Goal: Transaction & Acquisition: Subscribe to service/newsletter

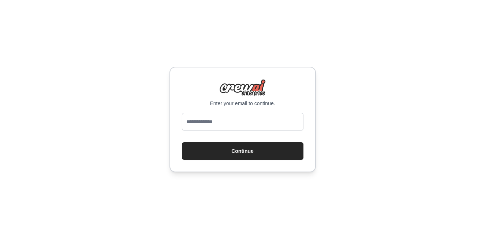
type input "**********"
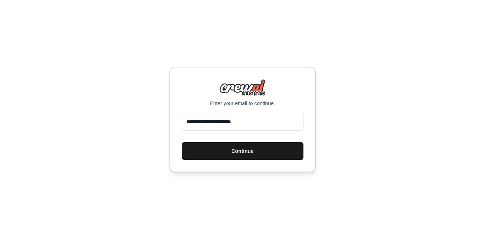
click at [244, 152] on button "Continue" at bounding box center [243, 151] width 122 height 18
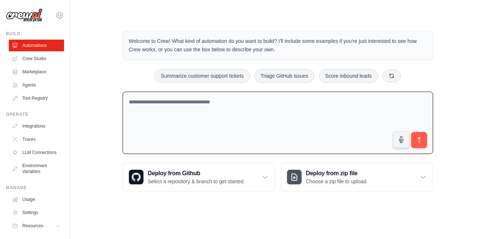
click at [228, 108] on textarea at bounding box center [278, 123] width 311 height 63
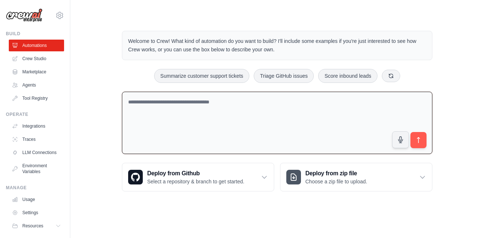
click at [137, 110] on textarea at bounding box center [277, 123] width 311 height 63
type textarea "**********"
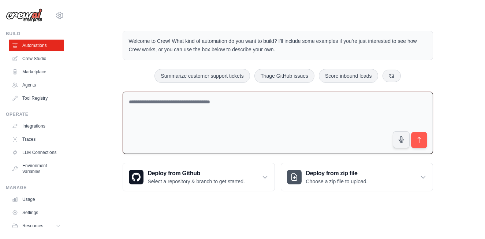
click at [213, 122] on textarea at bounding box center [278, 123] width 311 height 63
paste textarea "**********"
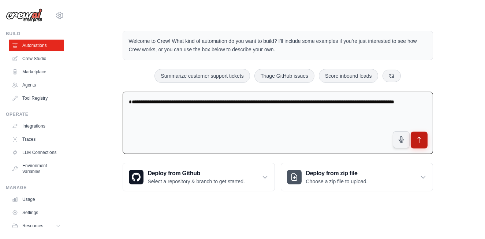
type textarea "**********"
click at [418, 138] on icon "submit" at bounding box center [419, 140] width 3 height 6
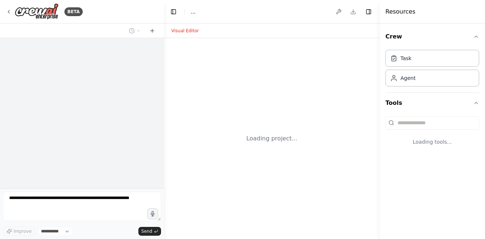
select select "****"
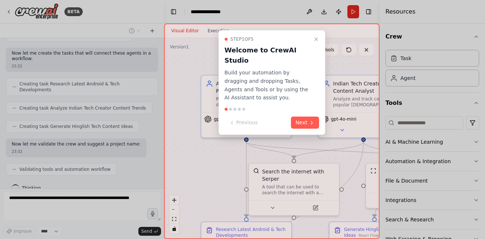
scroll to position [292, 0]
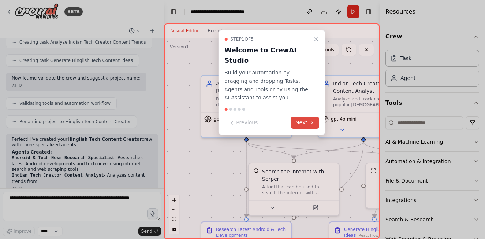
click at [303, 116] on button "Next" at bounding box center [305, 122] width 28 height 12
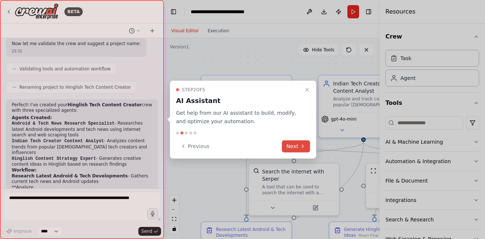
click at [294, 146] on button "Next" at bounding box center [296, 146] width 28 height 12
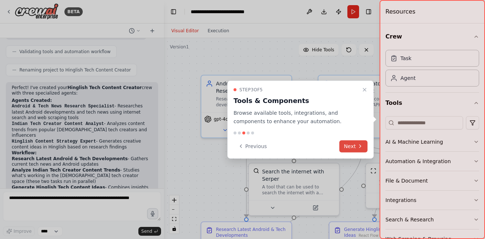
click at [358, 147] on icon at bounding box center [361, 146] width 6 height 6
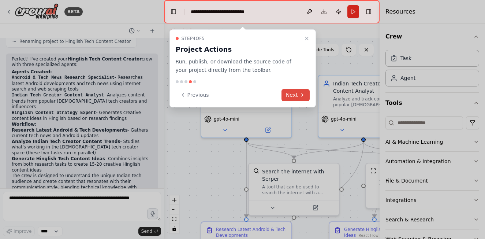
click at [299, 93] on button "Next" at bounding box center [296, 95] width 28 height 12
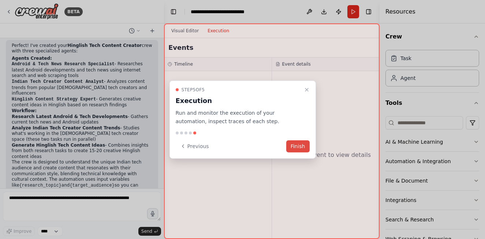
scroll to position [439, 0]
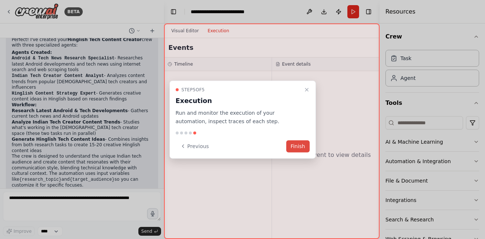
click at [306, 148] on button "Finish" at bounding box center [297, 146] width 23 height 12
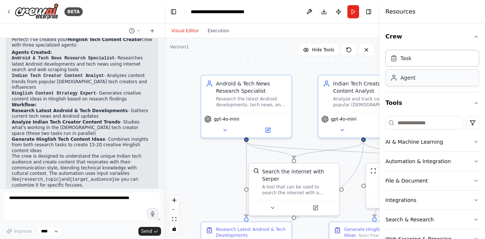
scroll to position [22, 0]
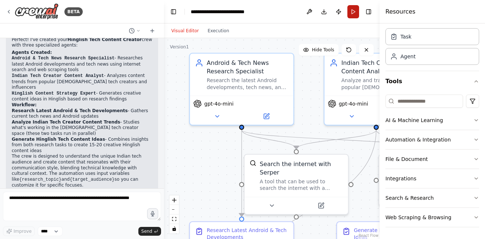
click at [356, 7] on button "Run" at bounding box center [354, 11] width 12 height 13
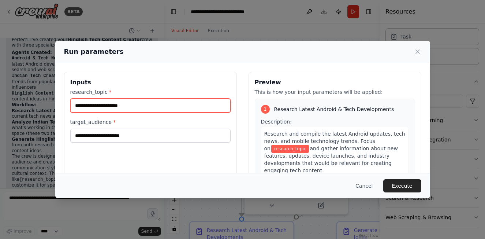
click at [181, 106] on input "research_topic *" at bounding box center [150, 106] width 160 height 14
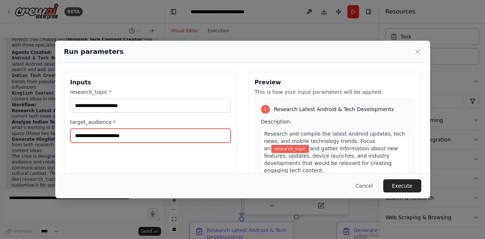
click at [123, 140] on input "target_audience *" at bounding box center [150, 136] width 160 height 14
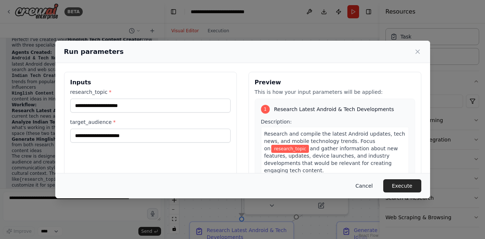
click at [373, 188] on button "Cancel" at bounding box center [364, 185] width 29 height 13
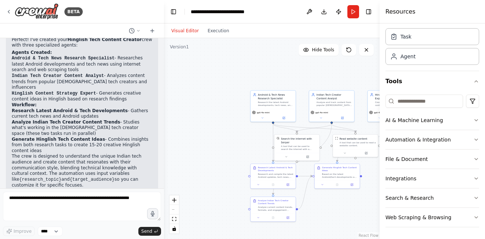
click at [351, 26] on div "Visual Editor Execution" at bounding box center [272, 30] width 216 height 15
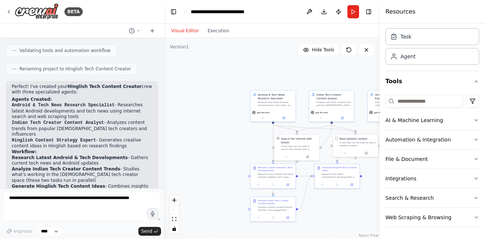
scroll to position [403, 0]
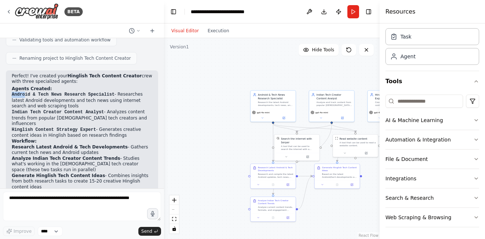
drag, startPoint x: 9, startPoint y: 82, endPoint x: 25, endPoint y: 82, distance: 16.1
click at [25, 82] on div "Perfect! I've created your Hinglish Tech Content Creator crew with three specia…" at bounding box center [82, 161] width 152 height 183
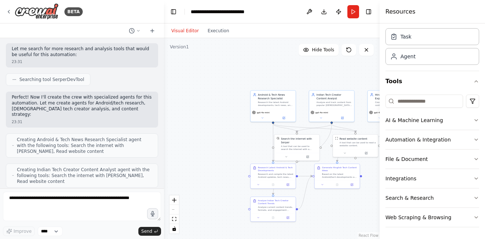
scroll to position [0, 0]
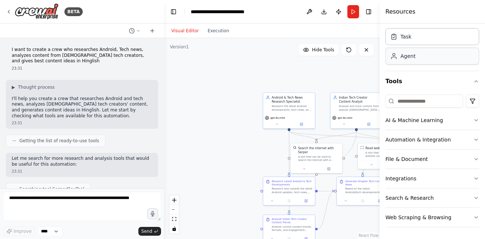
click at [414, 60] on div "Agent" at bounding box center [433, 56] width 94 height 17
click at [413, 63] on div "Agent" at bounding box center [433, 56] width 94 height 17
click at [474, 119] on icon "button" at bounding box center [477, 120] width 6 height 6
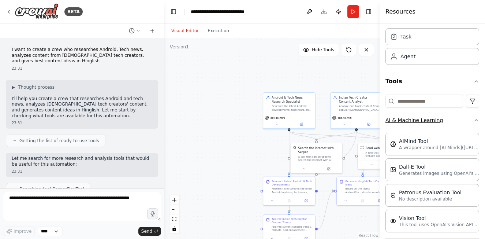
click at [474, 119] on icon "button" at bounding box center [477, 120] width 6 height 6
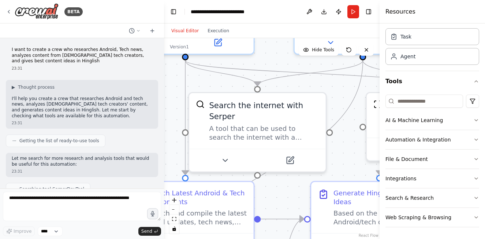
drag, startPoint x: 324, startPoint y: 133, endPoint x: 277, endPoint y: 33, distance: 111.3
click at [277, 33] on div "Visual Editor Execution Version 1 Hide Tools .deletable-edge-delete-btn { width…" at bounding box center [272, 130] width 216 height 215
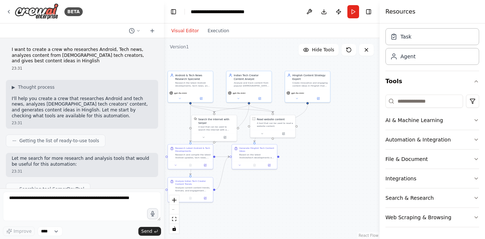
drag, startPoint x: 318, startPoint y: 192, endPoint x: 265, endPoint y: 171, distance: 57.8
click at [255, 193] on div ".deletable-edge-delete-btn { width: 20px; height: 20px; border: 0px solid #ffff…" at bounding box center [272, 138] width 216 height 201
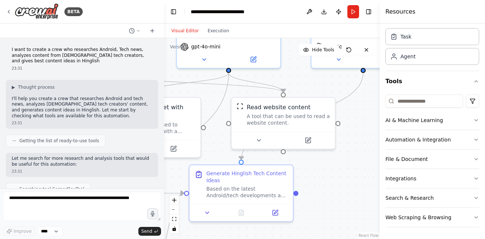
drag, startPoint x: 322, startPoint y: 186, endPoint x: 361, endPoint y: 124, distance: 73.2
click at [361, 124] on div ".deletable-edge-delete-btn { width: 20px; height: 20px; border: 0px solid #ffff…" at bounding box center [272, 138] width 216 height 201
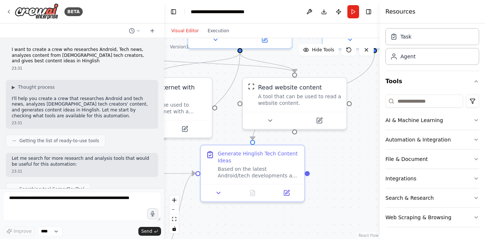
drag, startPoint x: 321, startPoint y: 195, endPoint x: 329, endPoint y: 179, distance: 18.7
click at [329, 179] on div ".deletable-edge-delete-btn { width: 20px; height: 20px; border: 0px solid #ffff…" at bounding box center [272, 138] width 216 height 201
click at [298, 108] on div "Read website content A tool that can be used to read a website content." at bounding box center [295, 93] width 104 height 34
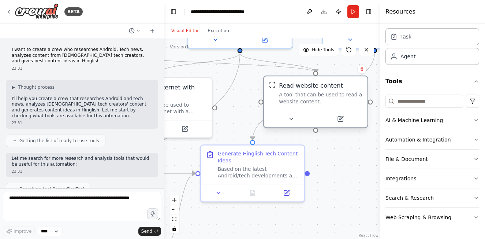
drag, startPoint x: 298, startPoint y: 108, endPoint x: 323, endPoint y: 108, distance: 24.9
click at [323, 108] on div "Read website content A tool that can be used to read a website content." at bounding box center [316, 93] width 104 height 34
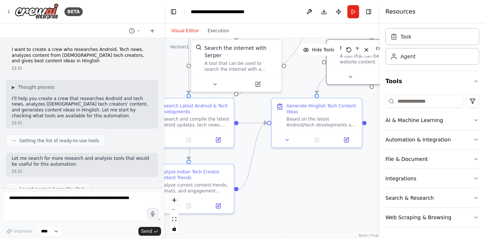
drag, startPoint x: 270, startPoint y: 229, endPoint x: 326, endPoint y: 181, distance: 73.8
click at [326, 181] on div ".deletable-edge-delete-btn { width: 20px; height: 20px; border: 0px solid #ffff…" at bounding box center [272, 138] width 216 height 201
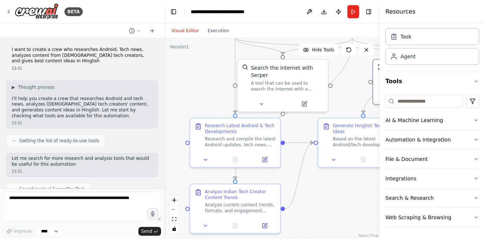
drag, startPoint x: 267, startPoint y: 186, endPoint x: 314, endPoint y: 206, distance: 50.6
click at [314, 206] on div ".deletable-edge-delete-btn { width: 20px; height: 20px; border: 0px solid #ffff…" at bounding box center [272, 138] width 216 height 201
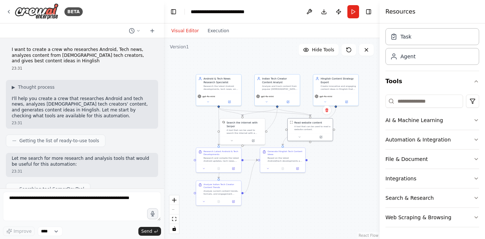
drag, startPoint x: 302, startPoint y: 165, endPoint x: 269, endPoint y: 195, distance: 44.1
click at [269, 195] on div ".deletable-edge-delete-btn { width: 20px; height: 20px; border: 0px solid #ffff…" at bounding box center [272, 138] width 216 height 201
click at [348, 157] on div ".deletable-edge-delete-btn { width: 20px; height: 20px; border: 0px solid #ffff…" at bounding box center [272, 138] width 216 height 201
click at [352, 12] on button "Run" at bounding box center [354, 11] width 12 height 13
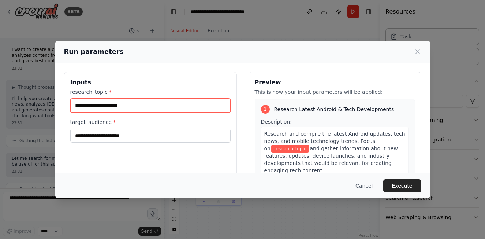
click at [129, 106] on input "research_topic *" at bounding box center [150, 106] width 160 height 14
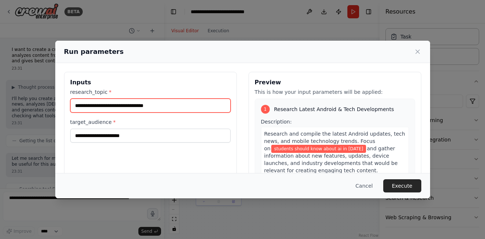
type input "**********"
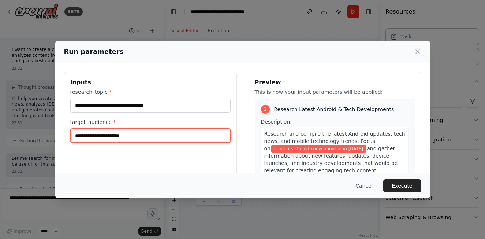
click at [161, 137] on input "target_audience *" at bounding box center [150, 136] width 160 height 14
type input "********"
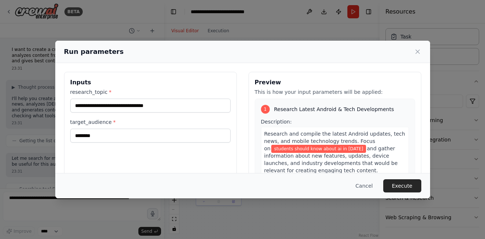
click at [410, 182] on button "Execute" at bounding box center [403, 185] width 38 height 13
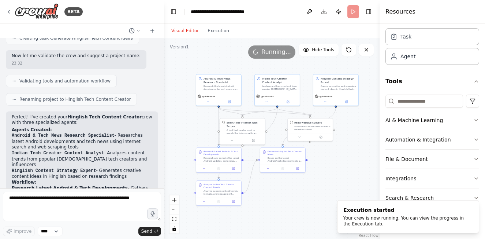
scroll to position [439, 0]
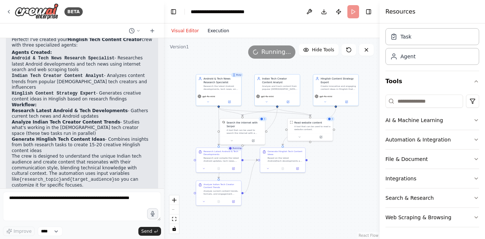
click at [217, 32] on button "Execution" at bounding box center [218, 30] width 30 height 9
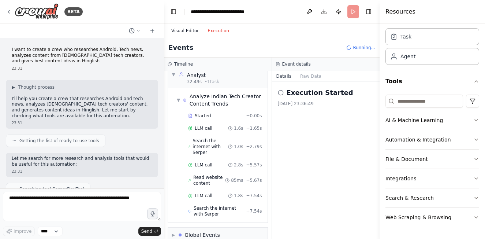
scroll to position [342, 0]
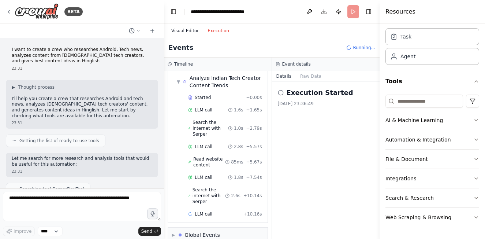
click at [190, 32] on button "Visual Editor" at bounding box center [185, 30] width 36 height 9
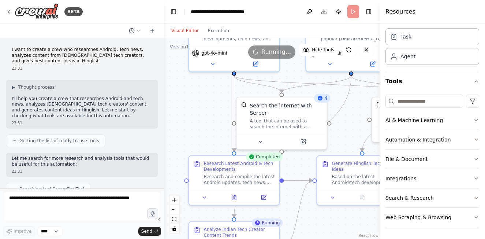
drag, startPoint x: 200, startPoint y: 156, endPoint x: 354, endPoint y: 160, distance: 153.9
click at [354, 160] on div ".deletable-edge-delete-btn { width: 20px; height: 20px; border: 0px solid #ffff…" at bounding box center [272, 138] width 216 height 201
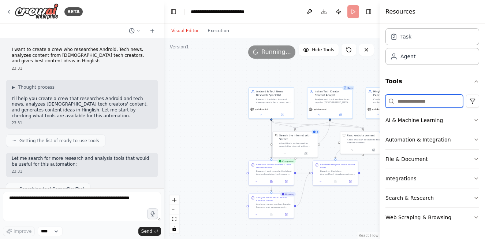
click at [439, 102] on input at bounding box center [425, 101] width 78 height 13
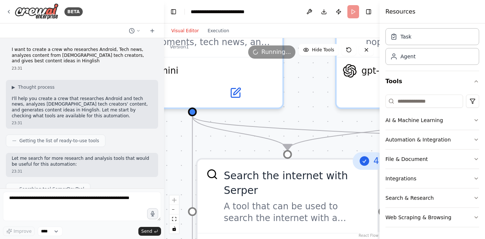
drag, startPoint x: 214, startPoint y: 117, endPoint x: 195, endPoint y: 116, distance: 19.4
click at [195, 116] on div ".deletable-edge-delete-btn { width: 20px; height: 20px; border: 0px solid #ffff…" at bounding box center [272, 138] width 216 height 201
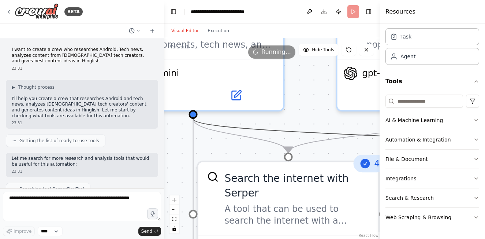
drag, startPoint x: 204, startPoint y: 125, endPoint x: 184, endPoint y: 138, distance: 24.4
click at [184, 138] on div ".deletable-edge-delete-btn { width: 20px; height: 20px; border: 0px solid #ffff…" at bounding box center [272, 138] width 216 height 201
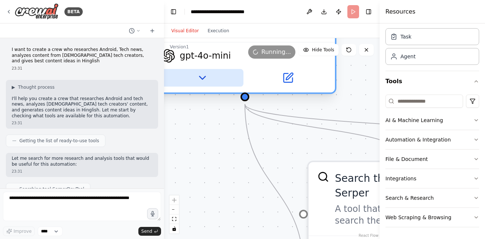
drag, startPoint x: 195, startPoint y: 93, endPoint x: 240, endPoint y: 86, distance: 45.3
click at [240, 86] on div at bounding box center [245, 78] width 169 height 18
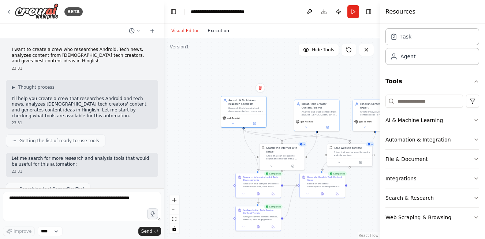
click at [219, 29] on button "Execution" at bounding box center [218, 30] width 30 height 9
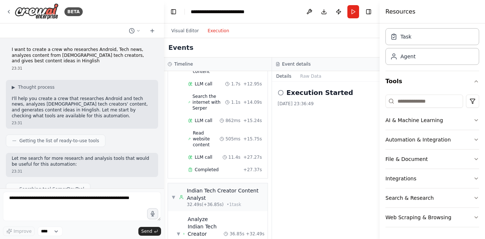
scroll to position [201, 0]
click at [332, 97] on h2 "Execution Started" at bounding box center [320, 93] width 67 height 10
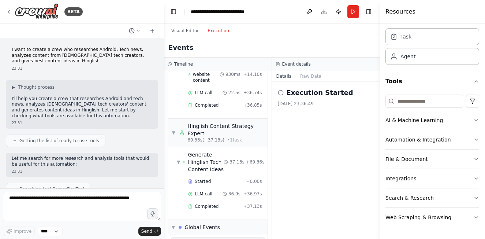
scroll to position [548, 0]
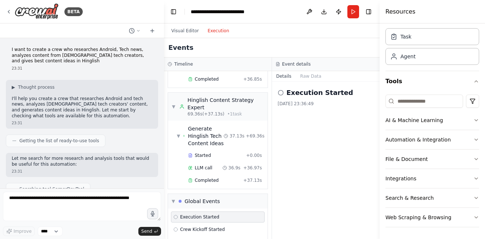
click at [278, 91] on icon at bounding box center [281, 93] width 6 height 6
click at [344, 98] on div "Execution Started 14/08/2025, 23:36:49" at bounding box center [326, 97] width 96 height 19
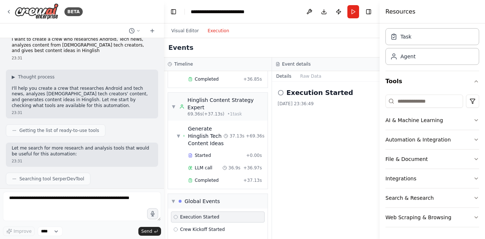
scroll to position [0, 0]
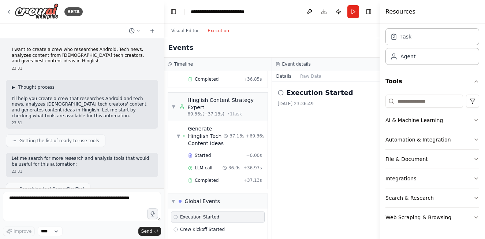
click at [12, 87] on span "▶" at bounding box center [13, 87] width 3 height 6
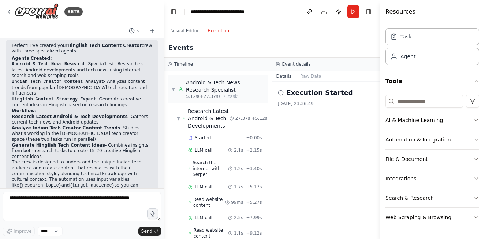
click at [282, 94] on icon at bounding box center [281, 93] width 6 height 6
click at [325, 96] on h2 "Execution Started" at bounding box center [320, 93] width 67 height 10
click at [335, 121] on div "Execution Started 14/08/2025, 23:36:49" at bounding box center [326, 160] width 108 height 157
click at [183, 34] on button "Visual Editor" at bounding box center [185, 30] width 36 height 9
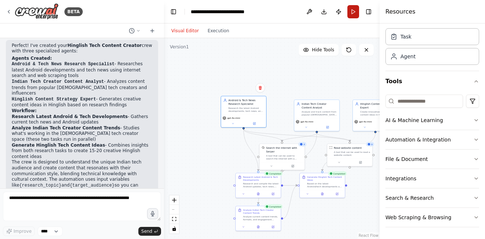
click at [355, 11] on button "Run" at bounding box center [354, 11] width 12 height 13
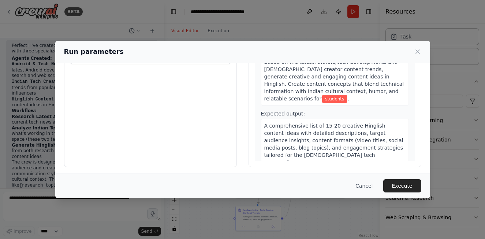
scroll to position [81, 0]
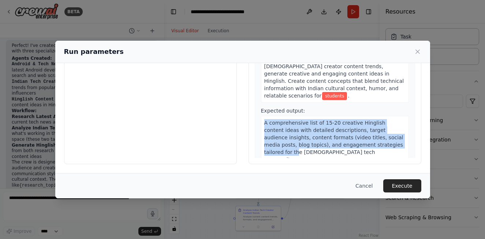
drag, startPoint x: 262, startPoint y: 117, endPoint x: 376, endPoint y: 143, distance: 116.9
click at [374, 138] on span "A comprehensive list of 15-20 creative Hinglish content ideas with detailed des…" at bounding box center [334, 141] width 139 height 42
click at [388, 185] on button "Execute" at bounding box center [403, 185] width 38 height 13
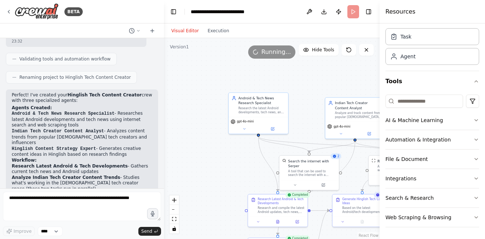
scroll to position [470, 0]
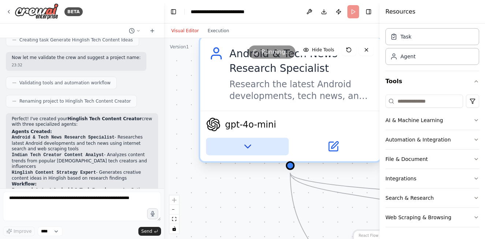
click at [259, 145] on button at bounding box center [247, 147] width 83 height 18
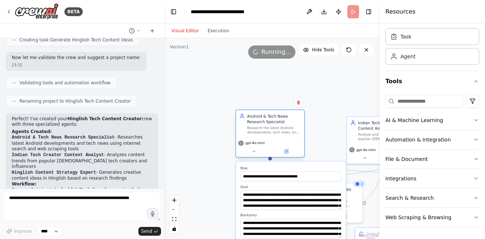
click at [256, 157] on div "gpt-4o-mini" at bounding box center [270, 147] width 68 height 19
click at [255, 152] on icon at bounding box center [254, 151] width 4 height 4
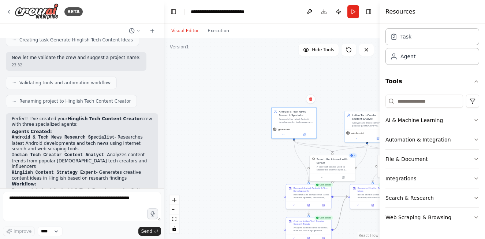
drag, startPoint x: 342, startPoint y: 199, endPoint x: 338, endPoint y: 149, distance: 49.6
click at [268, 92] on div ".deletable-edge-delete-btn { width: 20px; height: 20px; border: 0px solid #ffff…" at bounding box center [268, 92] width 0 height 0
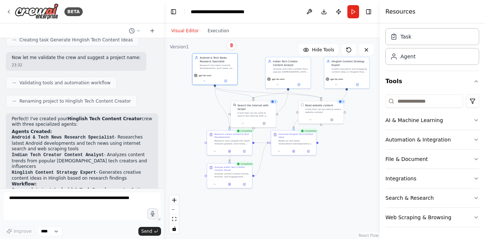
drag, startPoint x: 330, startPoint y: 115, endPoint x: 254, endPoint y: 78, distance: 85.4
click at [252, 62] on div ".deletable-edge-delete-btn { width: 20px; height: 20px; border: 0px solid #ffff…" at bounding box center [272, 138] width 216 height 201
click at [282, 194] on div ".deletable-edge-delete-btn { width: 20px; height: 20px; border: 0px solid #ffff…" at bounding box center [272, 138] width 216 height 201
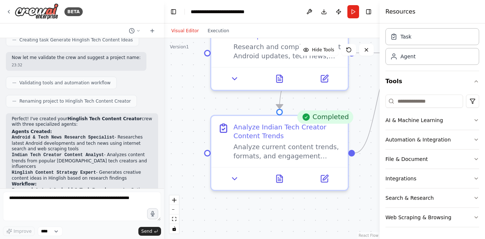
drag, startPoint x: 266, startPoint y: 182, endPoint x: 380, endPoint y: 144, distance: 120.4
click at [380, 144] on div "BETA I want to create a crew who researches Android, Tech news, analyzes conten…" at bounding box center [242, 119] width 485 height 239
click at [321, 119] on div "Completed" at bounding box center [325, 116] width 56 height 13
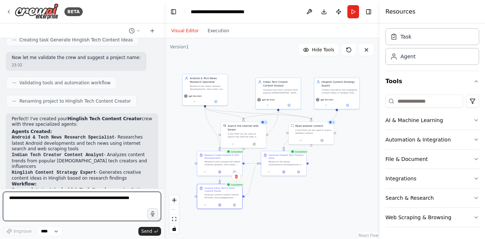
drag, startPoint x: 303, startPoint y: 177, endPoint x: 189, endPoint y: 198, distance: 115.9
click at [185, 222] on div ".deletable-edge-delete-btn { width: 20px; height: 20px; border: 0px solid #ffff…" at bounding box center [272, 138] width 216 height 201
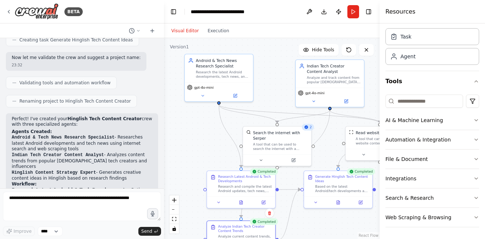
drag, startPoint x: 369, startPoint y: 130, endPoint x: 325, endPoint y: 158, distance: 52.0
click at [325, 158] on div ".deletable-edge-delete-btn { width: 20px; height: 20px; border: 0px solid #ffff…" at bounding box center [272, 138] width 216 height 201
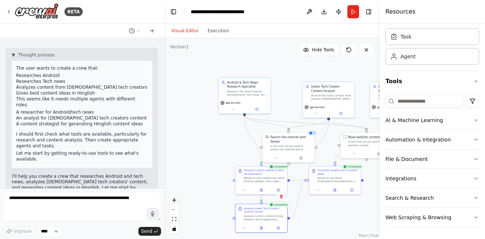
scroll to position [0, 0]
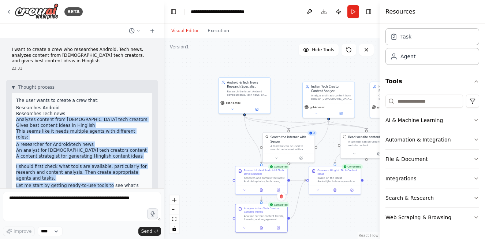
drag, startPoint x: 13, startPoint y: 120, endPoint x: 101, endPoint y: 179, distance: 106.2
click at [101, 179] on div "The user wants to create a crew that: Researches Android Researches Tech news A…" at bounding box center [82, 146] width 141 height 107
click at [18, 89] on span "Thought process" at bounding box center [36, 87] width 37 height 6
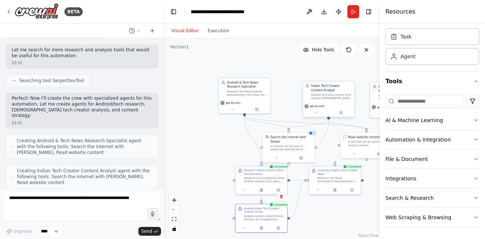
scroll to position [110, 0]
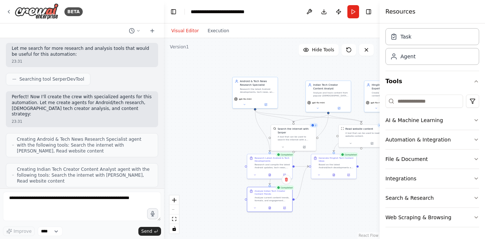
click at [204, 37] on div "Visual Editor Execution" at bounding box center [200, 30] width 67 height 15
click at [219, 37] on div "Visual Editor Execution" at bounding box center [200, 30] width 67 height 15
click at [215, 31] on button "Execution" at bounding box center [218, 30] width 30 height 9
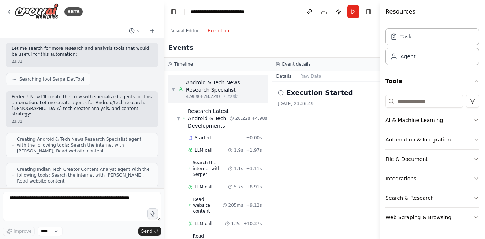
click at [223, 99] on span "• 1 task" at bounding box center [230, 96] width 15 height 6
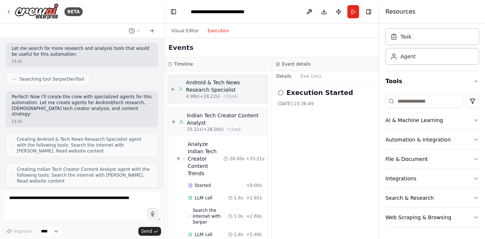
click at [223, 99] on span "• 1 task" at bounding box center [230, 96] width 15 height 6
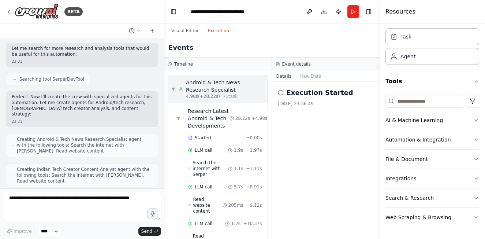
click at [208, 100] on div "▼ Android & Tech News Research Specialist 4.98s (+28.22s) • 1 task" at bounding box center [218, 89] width 100 height 28
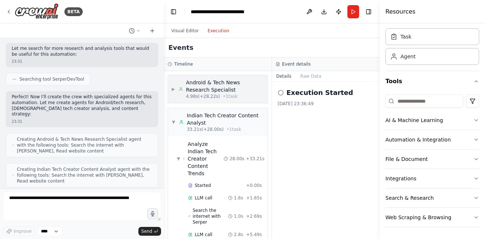
click at [223, 96] on span "• 1 task" at bounding box center [230, 96] width 15 height 6
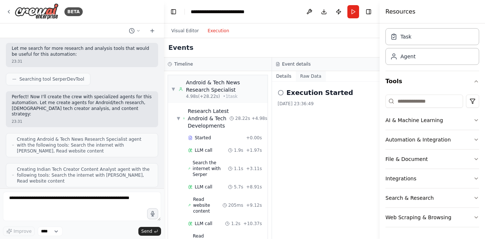
click at [304, 74] on button "Raw Data" at bounding box center [311, 76] width 30 height 10
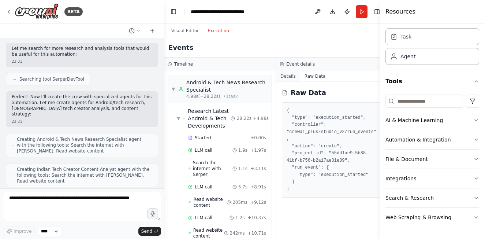
click at [282, 77] on button "Details" at bounding box center [288, 76] width 24 height 10
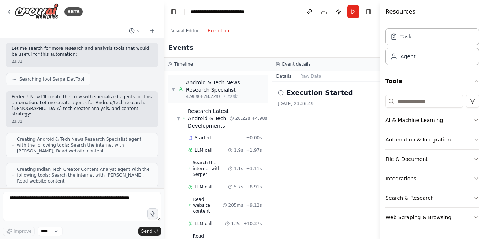
click at [298, 63] on h3 "Event details" at bounding box center [296, 64] width 29 height 6
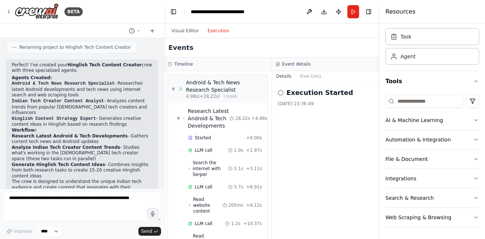
scroll to position [439, 0]
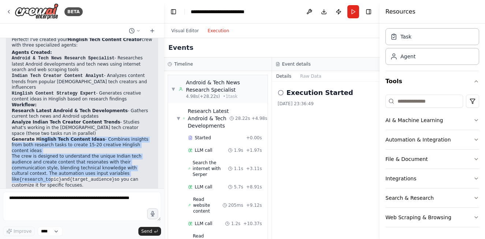
drag, startPoint x: 36, startPoint y: 120, endPoint x: 87, endPoint y: 149, distance: 59.3
click at [87, 149] on div "Perfect! I've created your Hinglish Tech Content Creator crew with three specia…" at bounding box center [82, 122] width 141 height 170
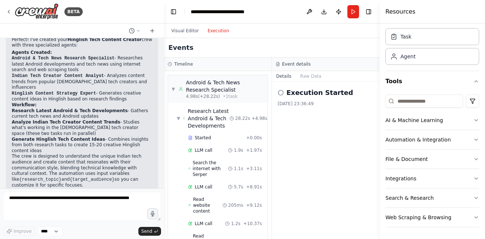
click at [104, 208] on div "23:32" at bounding box center [82, 210] width 141 height 5
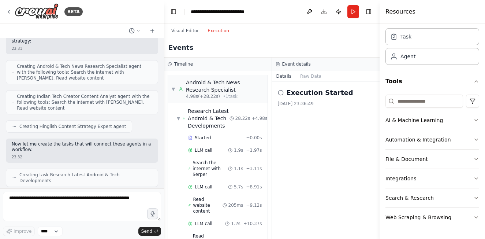
scroll to position [0, 0]
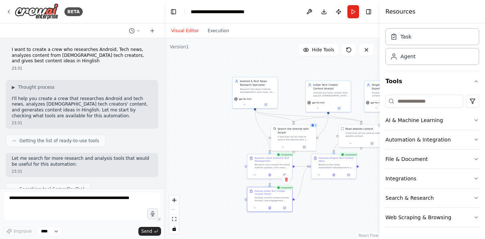
click at [181, 30] on button "Visual Editor" at bounding box center [185, 30] width 36 height 9
click at [274, 201] on div "Analyze current content trends, formats, and engagement patterns from popular I…" at bounding box center [273, 198] width 36 height 6
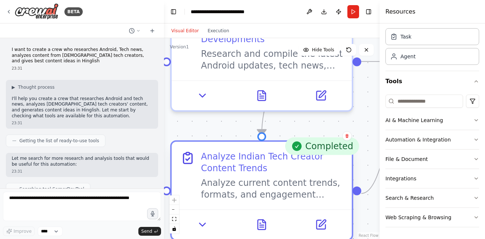
click at [277, 198] on div "Analyze current content trends, formats, and engagement patterns from popular I…" at bounding box center [272, 188] width 142 height 23
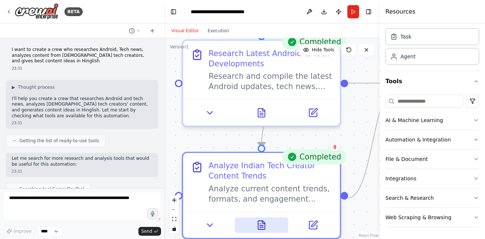
click at [266, 224] on icon at bounding box center [261, 225] width 10 height 10
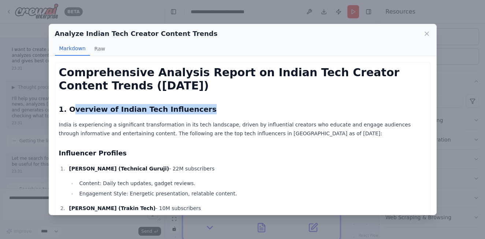
drag, startPoint x: 74, startPoint y: 107, endPoint x: 191, endPoint y: 111, distance: 117.3
click at [191, 111] on h2 "1. Overview of Indian Tech Influencers" at bounding box center [243, 109] width 368 height 10
click at [204, 150] on h3 "Influencer Profiles" at bounding box center [243, 153] width 368 height 10
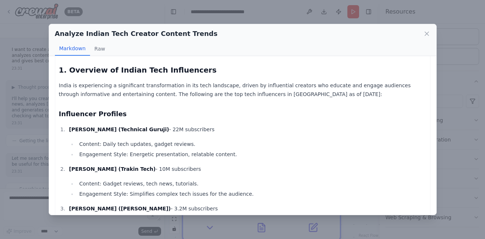
scroll to position [73, 0]
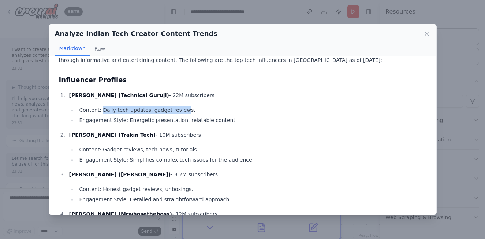
drag, startPoint x: 100, startPoint y: 111, endPoint x: 177, endPoint y: 111, distance: 77.3
click at [177, 111] on li "Content: Daily tech updates, gadget reviews." at bounding box center [251, 110] width 349 height 9
click at [178, 121] on li "Engagement Style: Energetic presentation, relatable content." at bounding box center [251, 120] width 349 height 9
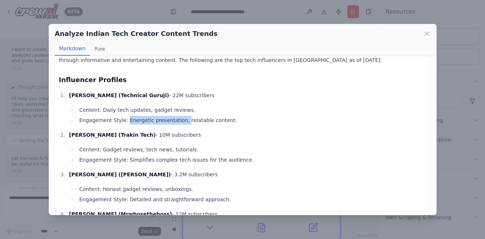
drag, startPoint x: 123, startPoint y: 121, endPoint x: 183, endPoint y: 127, distance: 60.4
click at [176, 124] on li "Engagement Style: Energetic presentation, relatable content." at bounding box center [251, 120] width 349 height 9
click at [209, 130] on ol "Gaurav Chaudhary (Technical Guruji) - 22M subscribers Content: Daily tech updat…" at bounding box center [243, 187] width 368 height 192
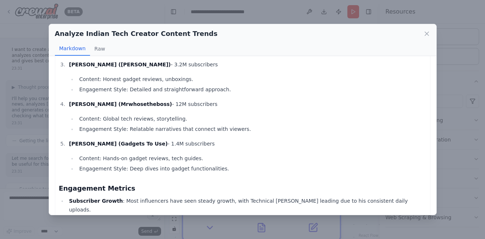
scroll to position [220, 0]
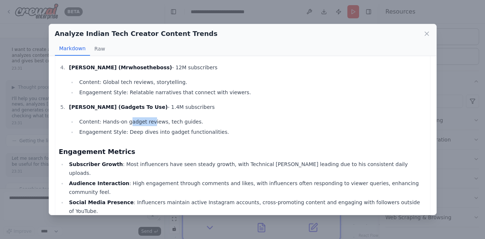
drag, startPoint x: 127, startPoint y: 125, endPoint x: 147, endPoint y: 122, distance: 20.0
click at [147, 122] on li "Content: Hands-on gadget reviews, tech guides." at bounding box center [251, 121] width 349 height 9
click at [153, 133] on li "Engagement Style: Deep dives into gadget functionalities." at bounding box center [251, 131] width 349 height 9
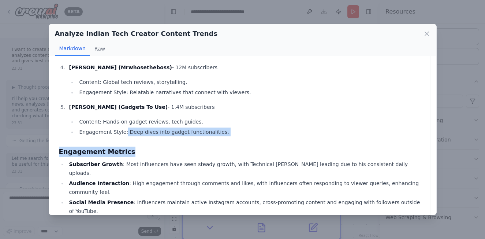
drag, startPoint x: 121, startPoint y: 134, endPoint x: 171, endPoint y: 139, distance: 50.4
click at [171, 139] on div "Comprehensive Analysis Report on Indian Tech Creator Content Trends (August 202…" at bounding box center [243, 233] width 368 height 774
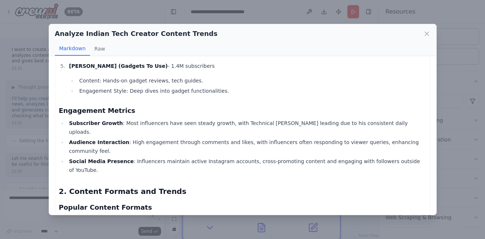
scroll to position [293, 0]
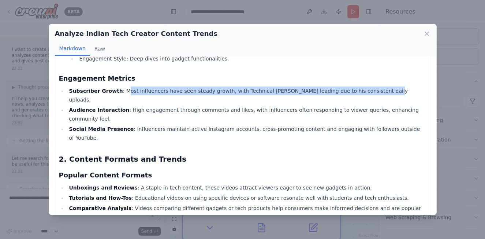
drag, startPoint x: 118, startPoint y: 93, endPoint x: 352, endPoint y: 93, distance: 233.4
click at [352, 93] on li "Subscriber Growth : Most influencers have seen steady growth, with Technical Gu…" at bounding box center [247, 95] width 360 height 18
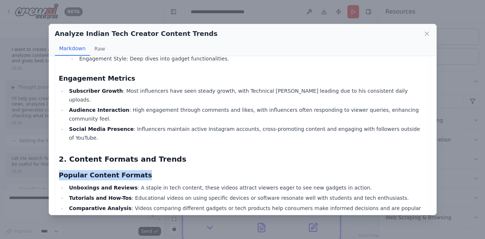
click at [212, 138] on div "Comprehensive Analysis Report on Indian Tech Creator Content Trends (August 202…" at bounding box center [243, 160] width 368 height 774
click at [206, 125] on li "Social Media Presence : Influencers maintain active Instagram accounts, cross-p…" at bounding box center [247, 134] width 360 height 18
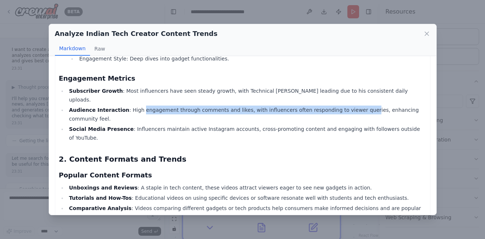
drag, startPoint x: 133, startPoint y: 101, endPoint x: 339, endPoint y: 105, distance: 205.9
click at [339, 106] on li "Audience Interaction : High engagement through comments and likes, with influen…" at bounding box center [247, 115] width 360 height 18
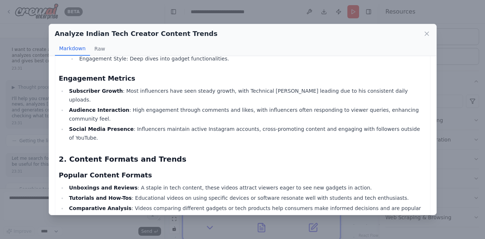
click at [334, 118] on div "Comprehensive Analysis Report on Indian Tech Creator Content Trends (August 202…" at bounding box center [243, 160] width 368 height 774
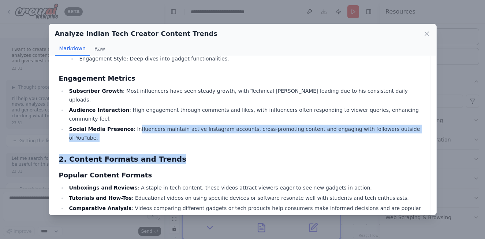
drag, startPoint x: 127, startPoint y: 112, endPoint x: 313, endPoint y: 117, distance: 185.8
click at [313, 117] on div "Comprehensive Analysis Report on Indian Tech Creator Content Trends (August 202…" at bounding box center [243, 160] width 368 height 774
click at [313, 122] on div "Comprehensive Analysis Report on Indian Tech Creator Content Trends (August 202…" at bounding box center [243, 160] width 368 height 774
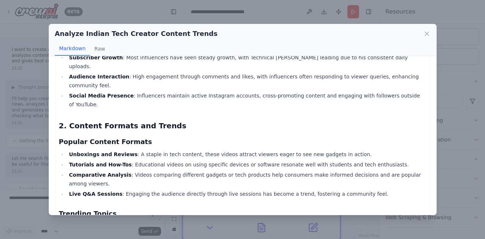
scroll to position [366, 0]
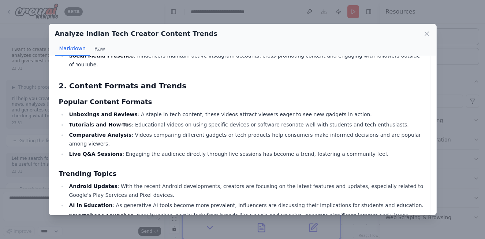
drag, startPoint x: 95, startPoint y: 88, endPoint x: 136, endPoint y: 88, distance: 40.7
click at [103, 111] on strong "Unboxings and Reviews" at bounding box center [103, 114] width 69 height 6
click at [135, 110] on li "Unboxings and Reviews : A staple in tech content, these videos attract viewers …" at bounding box center [247, 114] width 360 height 9
drag, startPoint x: 127, startPoint y: 88, endPoint x: 160, endPoint y: 88, distance: 32.6
click at [160, 110] on li "Unboxings and Reviews : A staple in tech content, these videos attract viewers …" at bounding box center [247, 114] width 360 height 9
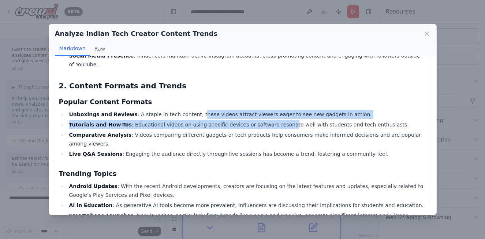
drag, startPoint x: 185, startPoint y: 87, endPoint x: 267, endPoint y: 93, distance: 81.9
click at [267, 110] on ul "Unboxings and Reviews : A staple in tech content, these videos attract viewers …" at bounding box center [243, 134] width 368 height 48
click at [338, 120] on li "Tutorials and How-Tos : Educational videos on using specific devices or softwar…" at bounding box center [247, 124] width 360 height 9
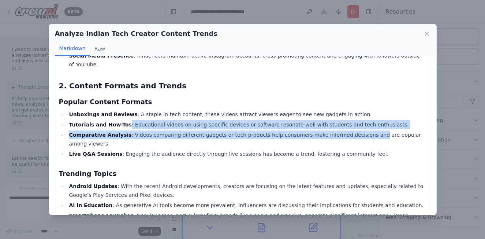
drag, startPoint x: 120, startPoint y: 97, endPoint x: 345, endPoint y: 103, distance: 225.4
click at [345, 110] on ul "Unboxings and Reviews : A staple in tech content, these videos attract viewers …" at bounding box center [243, 134] width 368 height 48
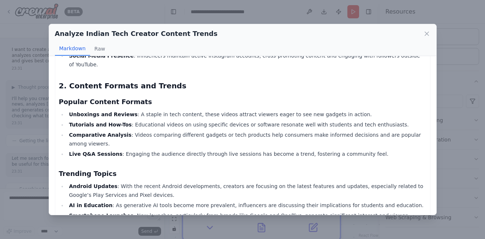
click at [349, 149] on li "Live Q&A Sessions : Engaging the audience directly through live sessions has be…" at bounding box center [247, 153] width 360 height 9
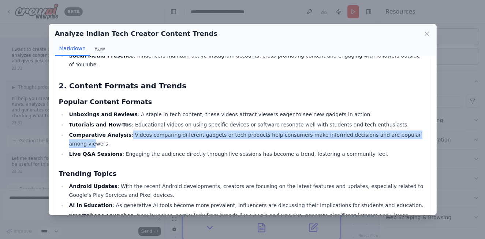
drag, startPoint x: 121, startPoint y: 107, endPoint x: 399, endPoint y: 111, distance: 278.1
click at [399, 130] on li "Comparative Analysis : Videos comparing different gadgets or tech products help…" at bounding box center [247, 139] width 360 height 18
click at [398, 130] on li "Comparative Analysis : Videos comparing different gadgets or tech products help…" at bounding box center [247, 139] width 360 height 18
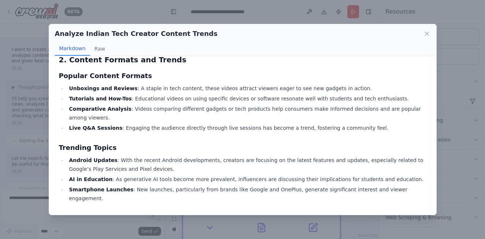
scroll to position [403, 0]
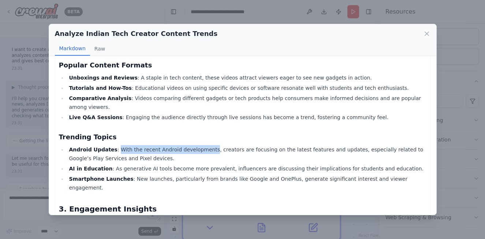
drag, startPoint x: 112, startPoint y: 115, endPoint x: 200, endPoint y: 115, distance: 87.6
click at [200, 145] on li "Android Updates : With the recent Android developments, creators are focusing o…" at bounding box center [247, 154] width 360 height 18
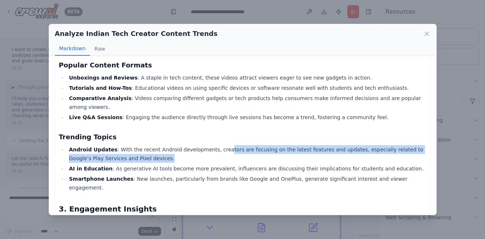
drag, startPoint x: 211, startPoint y: 116, endPoint x: 323, endPoint y: 119, distance: 112.5
click at [323, 145] on li "Android Updates : With the recent Android developments, creators are focusing o…" at bounding box center [247, 154] width 360 height 18
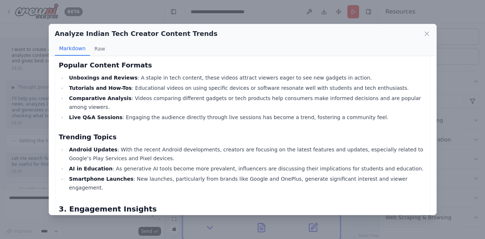
click at [303, 164] on li "AI in Education : As generative AI tools become more prevalent, influencers are…" at bounding box center [247, 168] width 360 height 9
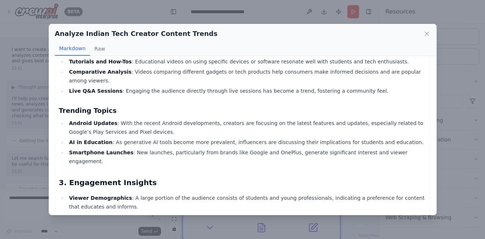
scroll to position [440, 0]
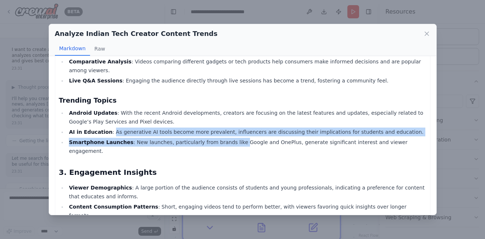
drag, startPoint x: 107, startPoint y: 96, endPoint x: 224, endPoint y: 104, distance: 117.5
click at [224, 108] on ul "Android Updates : With the recent Android developments, creators are focusing o…" at bounding box center [243, 131] width 368 height 47
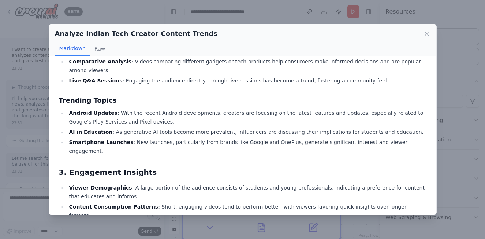
click at [245, 138] on li "Smartphone Launches : New launches, particularly from brands like Google and On…" at bounding box center [247, 147] width 360 height 18
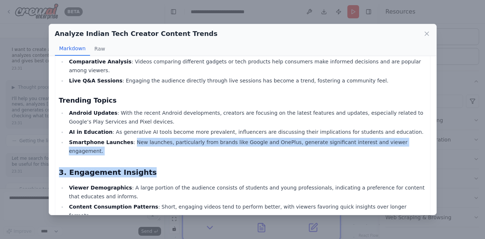
drag, startPoint x: 124, startPoint y: 110, endPoint x: 363, endPoint y: 112, distance: 239.2
click at [363, 112] on div "Comprehensive Analysis Report on Indian Tech Creator Content Trends (August 202…" at bounding box center [243, 13] width 368 height 774
click at [290, 120] on div "Comprehensive Analysis Report on Indian Tech Creator Content Trends (August 202…" at bounding box center [243, 13] width 368 height 774
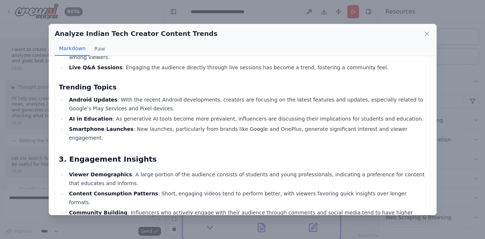
scroll to position [476, 0]
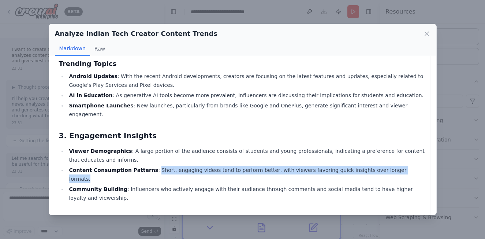
drag, startPoint x: 144, startPoint y: 126, endPoint x: 390, endPoint y: 124, distance: 246.2
click at [390, 166] on li "Content Consumption Patterns : Short, engaging videos tend to perform better, w…" at bounding box center [247, 175] width 360 height 18
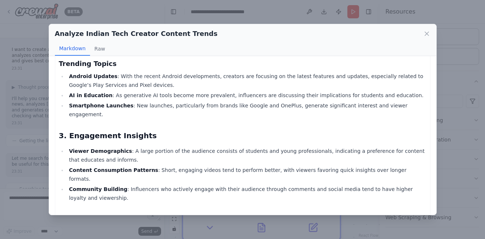
scroll to position [513, 0]
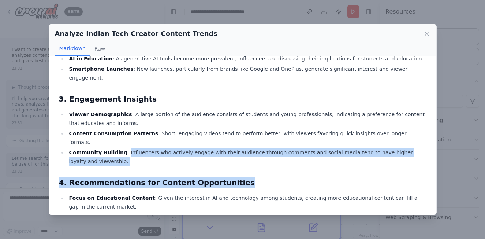
drag, startPoint x: 119, startPoint y: 101, endPoint x: 249, endPoint y: 107, distance: 130.2
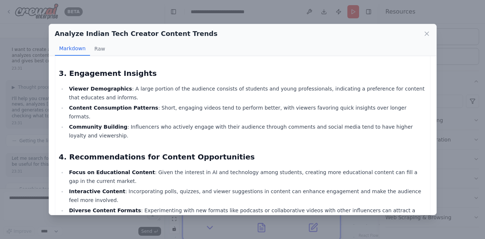
scroll to position [547, 0]
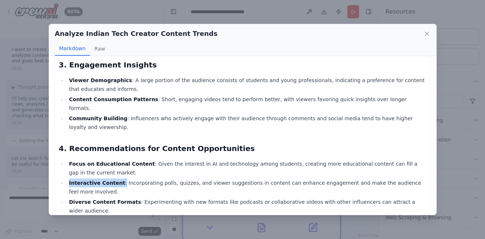
drag, startPoint x: 115, startPoint y: 121, endPoint x: 406, endPoint y: 107, distance: 291.5
click at [406, 159] on ul "Focus on Educational Content : Given the interest in AI and technology among st…" at bounding box center [243, 187] width 368 height 56
click at [410, 197] on li "Diverse Content Formats : Experimenting with new formats like podcasts or colla…" at bounding box center [247, 206] width 360 height 18
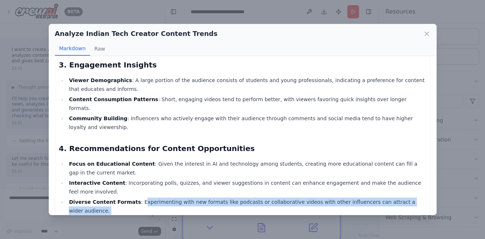
drag, startPoint x: 147, startPoint y: 133, endPoint x: 230, endPoint y: 137, distance: 83.3
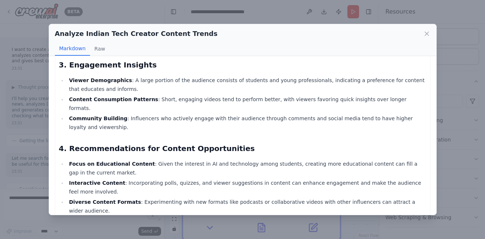
drag, startPoint x: 60, startPoint y: 168, endPoint x: 206, endPoint y: 173, distance: 145.9
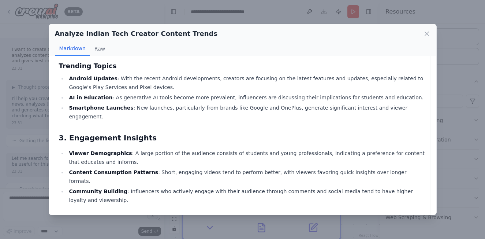
click at [230, 187] on li "Community Building : Influencers who actively engage with their audience throug…" at bounding box center [247, 196] width 360 height 18
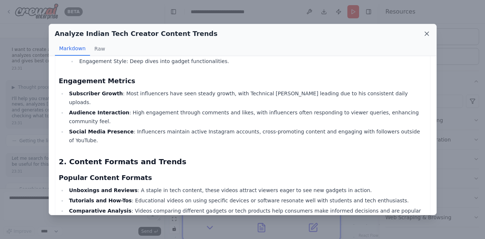
click at [425, 33] on icon at bounding box center [426, 33] width 7 height 7
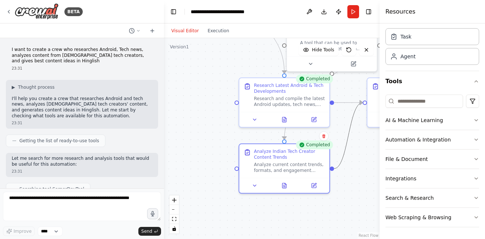
drag, startPoint x: 335, startPoint y: 149, endPoint x: 321, endPoint y: 149, distance: 14.3
click at [276, 95] on div "Research and compile the latest Android updates, tech news, and mobile technolo…" at bounding box center [289, 100] width 71 height 12
click at [275, 86] on div "Research Latest Android & Tech Developments" at bounding box center [289, 87] width 71 height 12
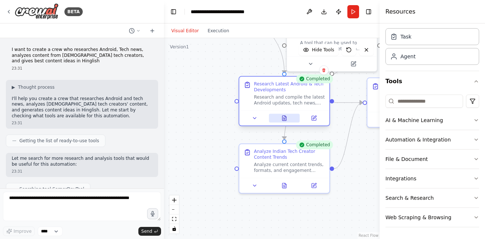
click at [286, 121] on button at bounding box center [284, 118] width 31 height 9
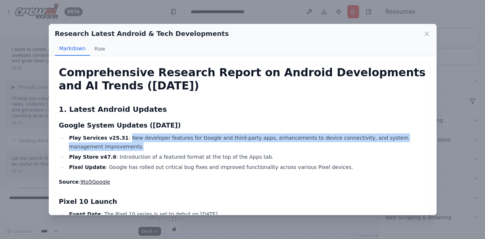
drag, startPoint x: 118, startPoint y: 137, endPoint x: 307, endPoint y: 147, distance: 188.9
click at [307, 147] on li "Play Services v25.31 : New developer features for Google and third-party apps, …" at bounding box center [247, 142] width 360 height 18
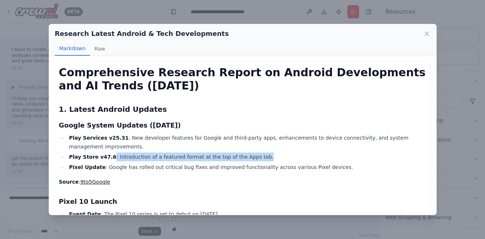
drag, startPoint x: 106, startPoint y: 155, endPoint x: 251, endPoint y: 159, distance: 144.4
click at [251, 159] on li "Play Store v47.6 : Introduction of a featured format at the top of the Apps tab." at bounding box center [247, 156] width 360 height 9
click at [259, 158] on li "Play Store v47.6 : Introduction of a featured format at the top of the Apps tab." at bounding box center [247, 156] width 360 height 9
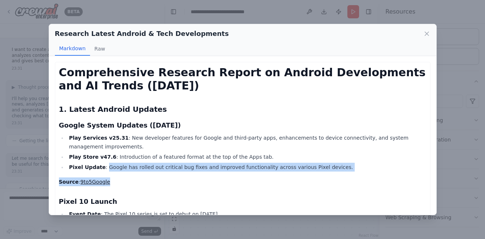
drag, startPoint x: 102, startPoint y: 170, endPoint x: 309, endPoint y: 175, distance: 207.4
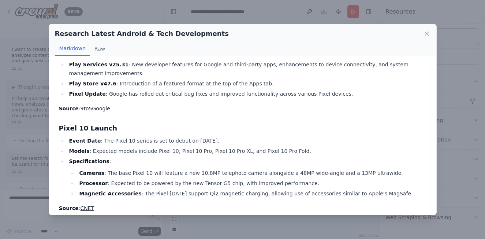
scroll to position [110, 0]
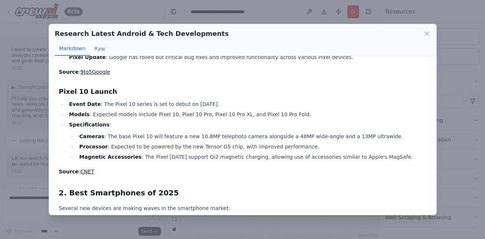
drag, startPoint x: 66, startPoint y: 103, endPoint x: 219, endPoint y: 106, distance: 153.9
click at [219, 106] on ul "Event Date : The Pixel 10 series is set to debut on August 20, 2025. Models : E…" at bounding box center [243, 131] width 368 height 62
drag, startPoint x: 222, startPoint y: 107, endPoint x: 226, endPoint y: 109, distance: 4.6
click at [222, 107] on li "Event Date : The Pixel 10 series is set to debut on August 20, 2025." at bounding box center [247, 104] width 360 height 9
click at [144, 130] on li "Specifications : Cameras : The base Pixel 10 will feature a new 10.8MP telephot…" at bounding box center [247, 140] width 360 height 41
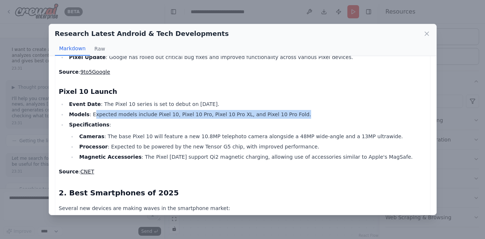
drag, startPoint x: 92, startPoint y: 115, endPoint x: 247, endPoint y: 119, distance: 154.3
click at [247, 119] on ul "Event Date : The Pixel 10 series is set to debut on August 20, 2025. Models : E…" at bounding box center [243, 131] width 368 height 62
click at [246, 122] on li "Specifications : Cameras : The base Pixel 10 will feature a new 10.8MP telephot…" at bounding box center [247, 140] width 360 height 41
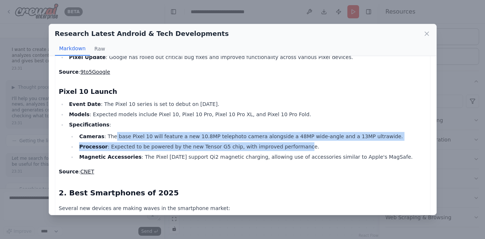
drag, startPoint x: 109, startPoint y: 138, endPoint x: 283, endPoint y: 143, distance: 173.7
click at [283, 143] on ul "Cameras : The base Pixel 10 will feature a new 10.8MP telephoto camera alongsid…" at bounding box center [248, 146] width 358 height 29
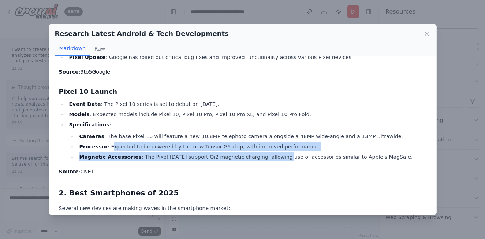
drag, startPoint x: 110, startPoint y: 147, endPoint x: 263, endPoint y: 159, distance: 153.3
click at [263, 157] on ul "Cameras : The base Pixel 10 will feature a new 10.8MP telephoto camera alongsid…" at bounding box center [248, 146] width 358 height 29
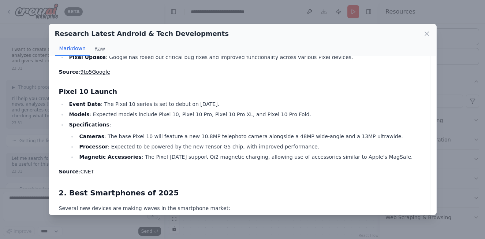
drag, startPoint x: 265, startPoint y: 172, endPoint x: 266, endPoint y: 176, distance: 4.4
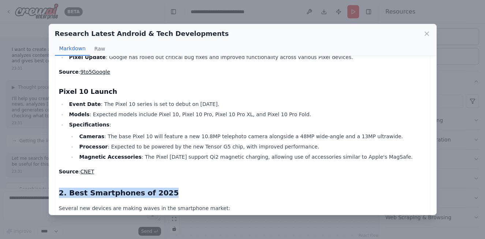
click at [138, 171] on p "Source : CNET" at bounding box center [243, 171] width 368 height 9
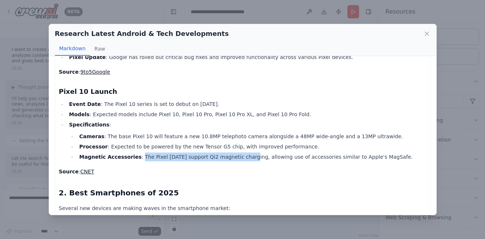
drag, startPoint x: 132, startPoint y: 156, endPoint x: 233, endPoint y: 160, distance: 101.6
click at [233, 160] on li "Magnetic Accessories : The Pixel 10 may support Qi2 magnetic charging, allowing…" at bounding box center [251, 156] width 349 height 9
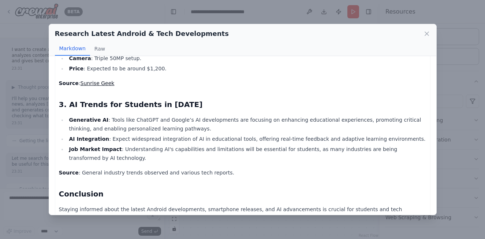
scroll to position [476, 0]
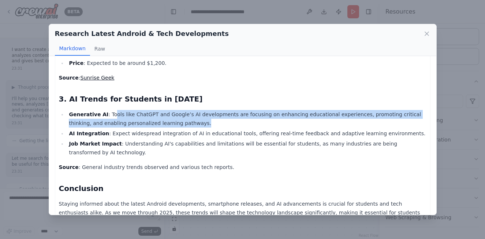
drag, startPoint x: 107, startPoint y: 114, endPoint x: 365, endPoint y: 119, distance: 257.6
click at [365, 119] on li "Generative AI : Tools like ChatGPT and Google’s AI developments are focusing on…" at bounding box center [247, 119] width 360 height 18
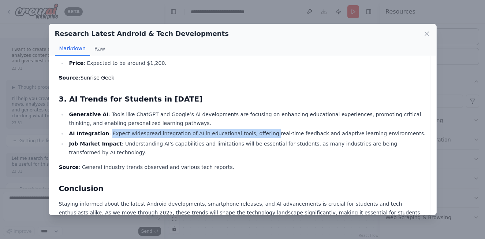
drag, startPoint x: 104, startPoint y: 135, endPoint x: 253, endPoint y: 134, distance: 148.7
click at [253, 134] on li "AI Integration : Expect widespread integration of AI in educational tools, offe…" at bounding box center [247, 133] width 360 height 9
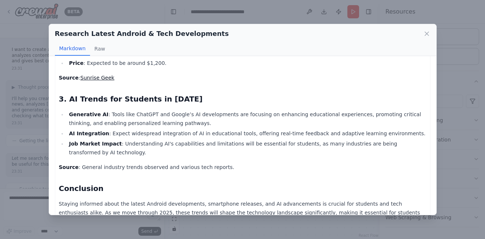
click at [247, 167] on p "Source : General industry trends observed and various tech reports." at bounding box center [243, 167] width 368 height 9
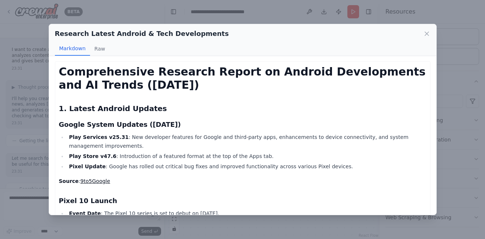
scroll to position [0, 0]
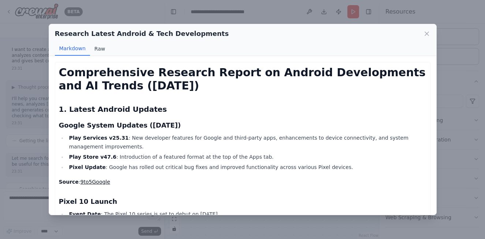
click at [105, 49] on button "Raw" at bounding box center [99, 49] width 19 height 14
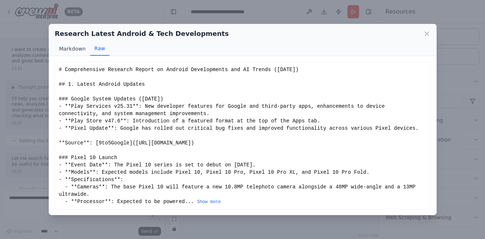
click at [64, 50] on button "Markdown" at bounding box center [72, 49] width 35 height 14
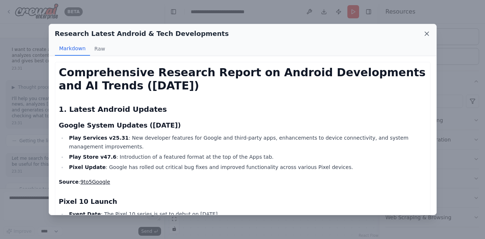
click at [426, 35] on icon at bounding box center [426, 33] width 7 height 7
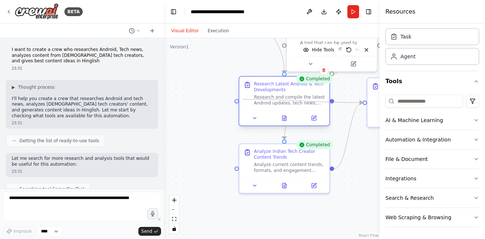
drag, startPoint x: 341, startPoint y: 104, endPoint x: 243, endPoint y: 99, distance: 98.3
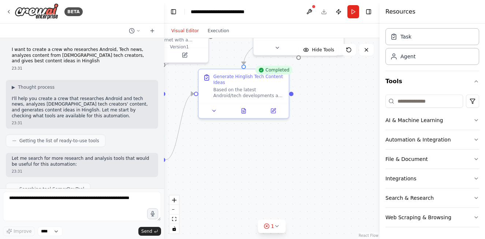
drag, startPoint x: 338, startPoint y: 123, endPoint x: 177, endPoint y: 108, distance: 162.0
click at [177, 108] on div ".deletable-edge-delete-btn { width: 20px; height: 20px; border: 0px solid #ffff…" at bounding box center [272, 138] width 216 height 201
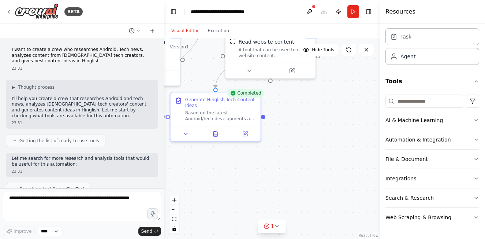
drag, startPoint x: 337, startPoint y: 133, endPoint x: 309, endPoint y: 132, distance: 28.6
click at [309, 132] on div ".deletable-edge-delete-btn { width: 20px; height: 20px; border: 0px solid #ffff…" at bounding box center [272, 138] width 216 height 201
click at [208, 136] on button at bounding box center [215, 132] width 31 height 9
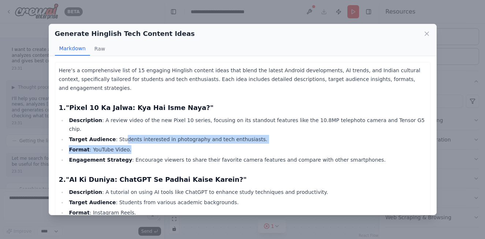
drag, startPoint x: 115, startPoint y: 122, endPoint x: 224, endPoint y: 131, distance: 109.9
click at [224, 131] on ul "Description : A review video of the new Pixel 10 series, focusing on its stando…" at bounding box center [243, 140] width 368 height 48
click at [225, 145] on li "Format : YouTube Video." at bounding box center [247, 149] width 360 height 9
click at [115, 145] on li "Format : YouTube Video." at bounding box center [247, 149] width 360 height 9
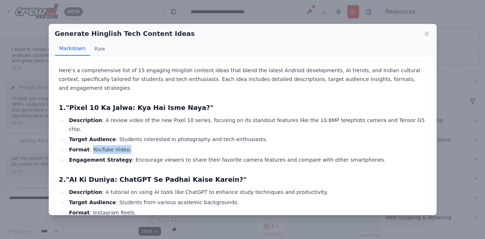
drag, startPoint x: 89, startPoint y: 130, endPoint x: 130, endPoint y: 130, distance: 40.7
click at [130, 145] on li "Format : YouTube Video." at bounding box center [247, 149] width 360 height 9
drag, startPoint x: 83, startPoint y: 144, endPoint x: 90, endPoint y: 144, distance: 7.0
click at [88, 157] on strong "Engagement Strategy" at bounding box center [100, 160] width 63 height 6
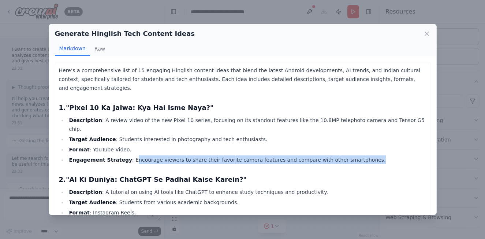
drag, startPoint x: 123, startPoint y: 145, endPoint x: 340, endPoint y: 147, distance: 216.5
click at [340, 155] on li "Engagement Strategy : Encourage viewers to share their favorite camera features…" at bounding box center [247, 159] width 360 height 9
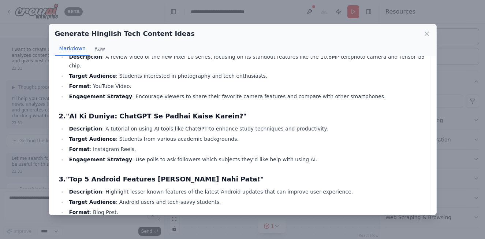
scroll to position [73, 0]
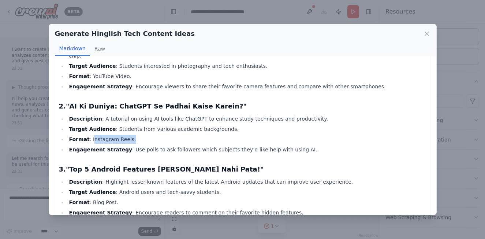
drag, startPoint x: 90, startPoint y: 121, endPoint x: 144, endPoint y: 123, distance: 53.5
click at [144, 135] on li "Format : Instagram Reels." at bounding box center [247, 139] width 360 height 9
click at [159, 135] on li "Format : Instagram Reels." at bounding box center [247, 139] width 360 height 9
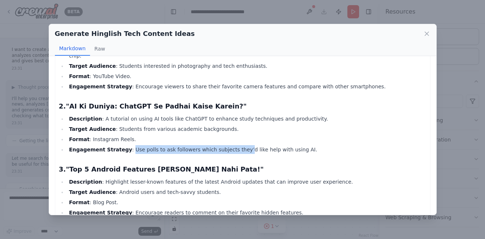
drag, startPoint x: 123, startPoint y: 133, endPoint x: 228, endPoint y: 132, distance: 104.4
click at [228, 145] on li "Engagement Strategy : Use polls to ask followers which subjects they’d like hel…" at bounding box center [247, 149] width 360 height 9
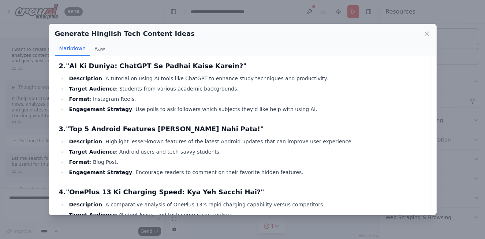
scroll to position [147, 0]
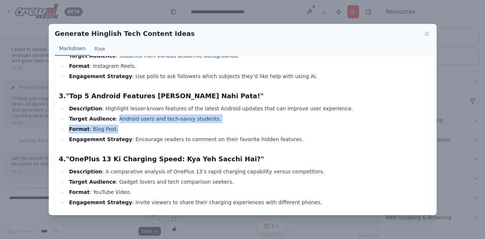
drag, startPoint x: 109, startPoint y: 101, endPoint x: 193, endPoint y: 107, distance: 84.4
click at [192, 106] on ul "Description : Highlight lesser-known features of the latest Android updates tha…" at bounding box center [243, 124] width 368 height 40
click at [194, 125] on li "Format : Blog Post." at bounding box center [247, 129] width 360 height 9
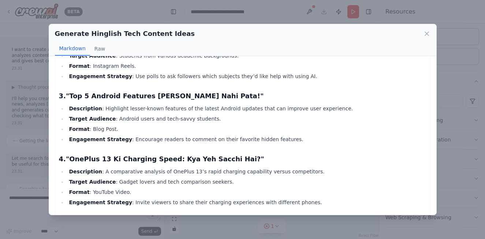
click at [90, 125] on li "Format : Blog Post." at bounding box center [247, 129] width 360 height 9
click at [123, 135] on li "Engagement Strategy : Encourage readers to comment on their favorite hidden fea…" at bounding box center [247, 139] width 360 height 9
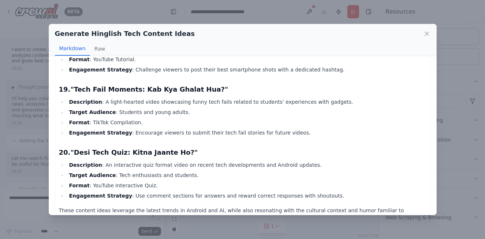
scroll to position [1162, 0]
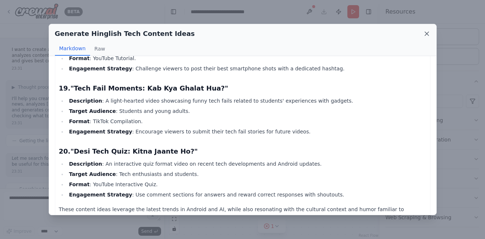
click at [427, 36] on icon at bounding box center [426, 33] width 7 height 7
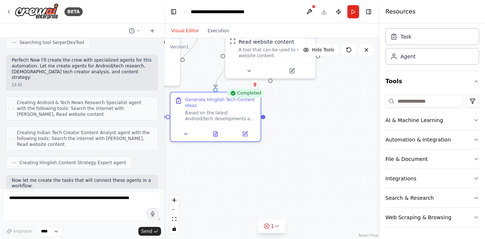
scroll to position [293, 0]
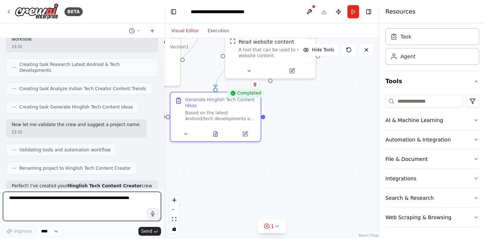
click at [95, 201] on textarea at bounding box center [82, 206] width 158 height 29
click at [18, 205] on textarea "**********" at bounding box center [82, 206] width 158 height 29
click at [103, 212] on textarea "**********" at bounding box center [82, 206] width 158 height 29
click at [100, 208] on textarea "**********" at bounding box center [82, 206] width 158 height 29
click at [44, 208] on textarea "**********" at bounding box center [82, 206] width 158 height 29
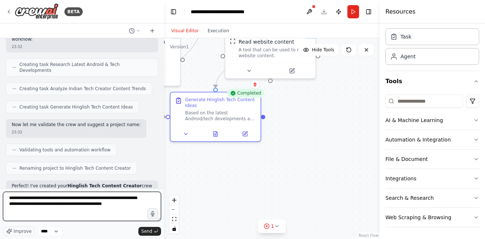
click at [130, 209] on textarea "**********" at bounding box center [82, 206] width 158 height 29
type textarea "**********"
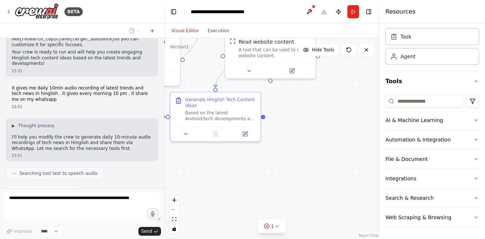
scroll to position [598, 0]
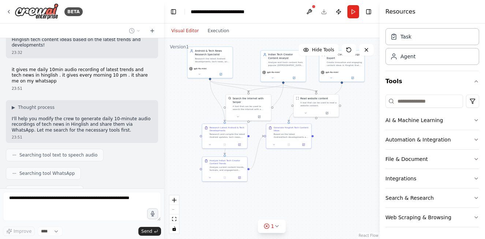
drag, startPoint x: 256, startPoint y: 163, endPoint x: 312, endPoint y: 168, distance: 56.3
click at [312, 168] on div ".deletable-edge-delete-btn { width: 20px; height: 20px; border: 0px solid #ffff…" at bounding box center [272, 138] width 216 height 201
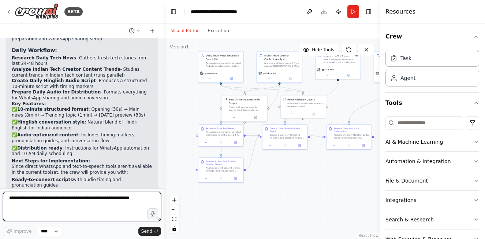
scroll to position [1087, 0]
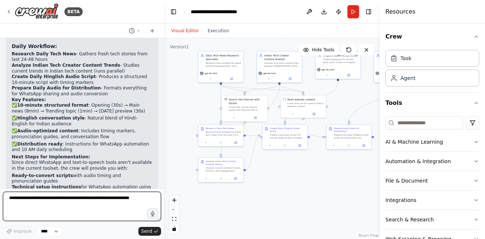
click at [67, 195] on textarea at bounding box center [82, 206] width 158 height 29
type textarea "**********"
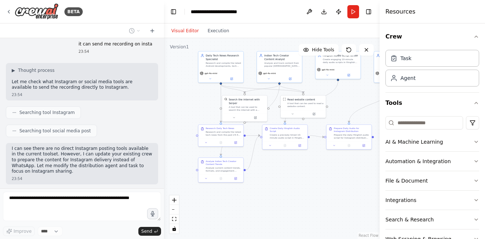
scroll to position [1306, 0]
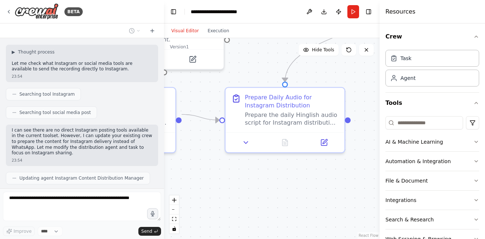
drag, startPoint x: 315, startPoint y: 175, endPoint x: 189, endPoint y: 170, distance: 125.8
click at [189, 170] on div ".deletable-edge-delete-btn { width: 20px; height: 20px; border: 0px solid #ffff…" at bounding box center [272, 138] width 216 height 201
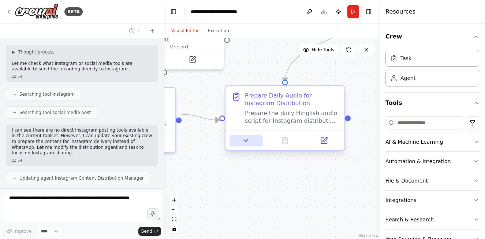
click at [246, 144] on icon at bounding box center [247, 141] width 8 height 8
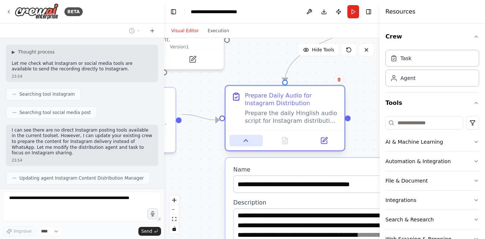
click at [246, 144] on icon at bounding box center [247, 141] width 8 height 8
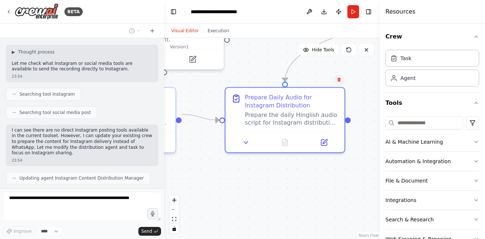
click at [341, 81] on icon at bounding box center [339, 79] width 4 height 4
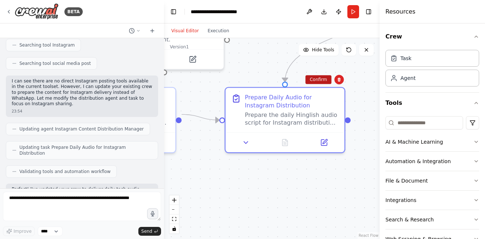
click at [322, 83] on button "Confirm" at bounding box center [319, 79] width 26 height 9
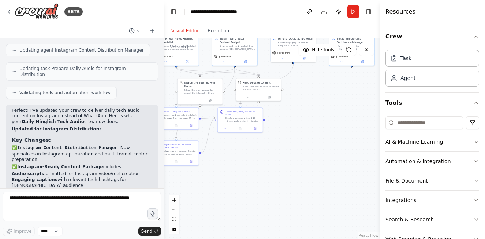
drag, startPoint x: 225, startPoint y: 139, endPoint x: 288, endPoint y: 134, distance: 63.2
click at [288, 134] on div ".deletable-edge-delete-btn { width: 20px; height: 20px; border: 0px solid #ffff…" at bounding box center [272, 138] width 216 height 201
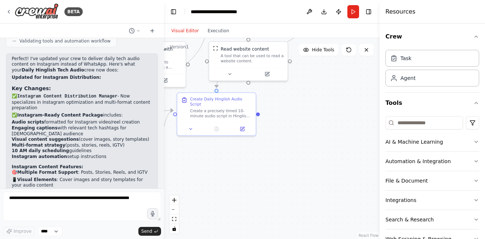
drag, startPoint x: 230, startPoint y: 143, endPoint x: 236, endPoint y: 149, distance: 9.3
click at [236, 149] on div ".deletable-edge-delete-btn { width: 20px; height: 20px; border: 0px solid #ffff…" at bounding box center [272, 138] width 216 height 201
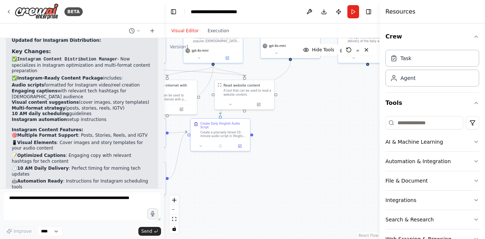
scroll to position [1529, 0]
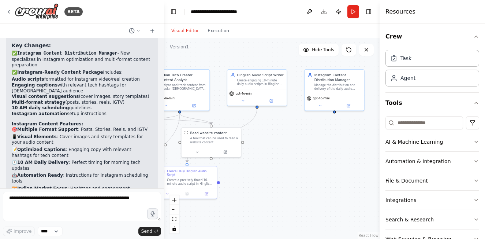
drag, startPoint x: 272, startPoint y: 157, endPoint x: 238, endPoint y: 206, distance: 59.8
click at [238, 206] on div ".deletable-edge-delete-btn { width: 20px; height: 20px; border: 0px solid #ffff…" at bounding box center [272, 138] width 216 height 201
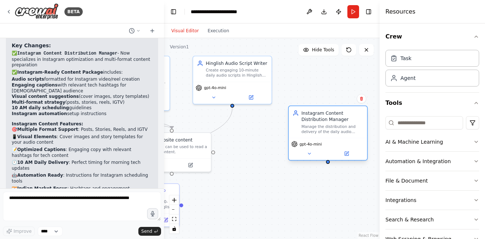
drag, startPoint x: 344, startPoint y: 94, endPoint x: 335, endPoint y: 146, distance: 52.8
click at [335, 146] on div "gpt-4o-mini" at bounding box center [328, 144] width 73 height 6
click at [361, 96] on button at bounding box center [362, 99] width 10 height 10
click at [344, 106] on div "Instagram Content Distribution Manager Manage the distribution and delivery of …" at bounding box center [328, 133] width 80 height 55
click at [344, 104] on div ".deletable-edge-delete-btn { width: 20px; height: 20px; border: 0px solid #ffff…" at bounding box center [272, 138] width 216 height 201
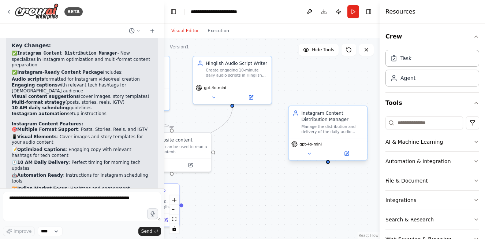
click at [329, 106] on div "Instagram Content Distribution Manager Manage the distribution and delivery of …" at bounding box center [328, 133] width 80 height 55
click at [365, 101] on button at bounding box center [362, 99] width 10 height 10
click at [347, 99] on button "Confirm" at bounding box center [341, 98] width 26 height 9
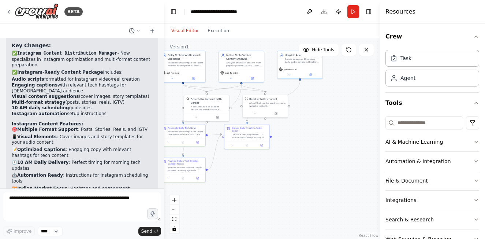
drag, startPoint x: 286, startPoint y: 175, endPoint x: 339, endPoint y: 106, distance: 86.5
click at [339, 106] on div ".deletable-edge-delete-btn { width: 20px; height: 20px; border: 0px solid #ffff…" at bounding box center [272, 138] width 216 height 201
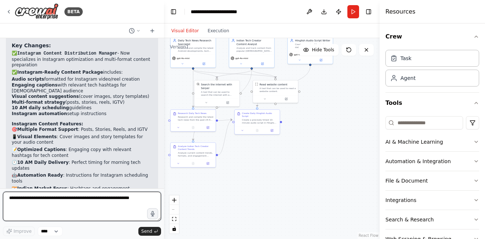
click at [98, 207] on textarea at bounding box center [82, 206] width 158 height 29
click at [121, 204] on textarea at bounding box center [82, 206] width 158 height 29
type textarea "*******"
click at [102, 207] on textarea "*******" at bounding box center [82, 206] width 158 height 29
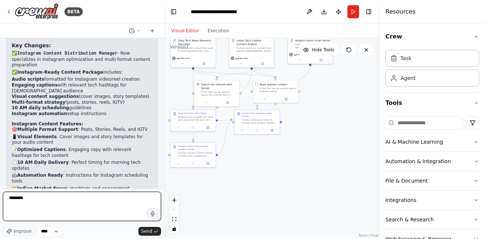
click at [102, 207] on textarea "*******" at bounding box center [82, 206] width 158 height 29
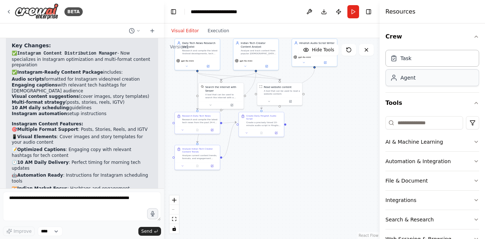
click at [423, 80] on div "Agent" at bounding box center [433, 77] width 94 height 17
drag, startPoint x: 424, startPoint y: 82, endPoint x: 416, endPoint y: 92, distance: 12.5
click at [416, 92] on div "Crew Task Agent" at bounding box center [433, 59] width 94 height 66
click at [402, 63] on div "Task" at bounding box center [433, 57] width 94 height 17
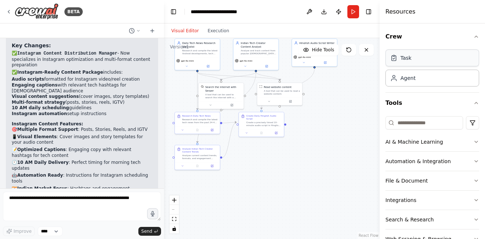
click at [395, 62] on div "Task" at bounding box center [433, 57] width 94 height 17
click at [475, 36] on icon "button" at bounding box center [476, 36] width 3 height 1
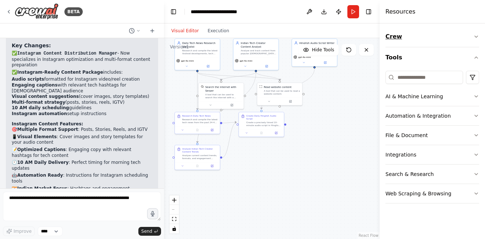
click at [471, 36] on button "Crew" at bounding box center [433, 36] width 94 height 21
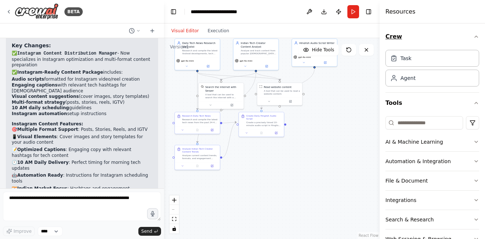
click at [474, 37] on icon "button" at bounding box center [477, 37] width 6 height 6
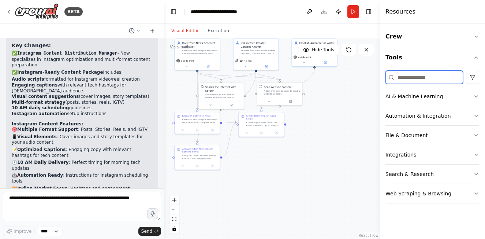
click at [447, 77] on input at bounding box center [425, 77] width 78 height 13
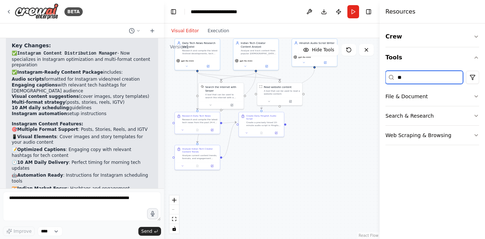
type input "*"
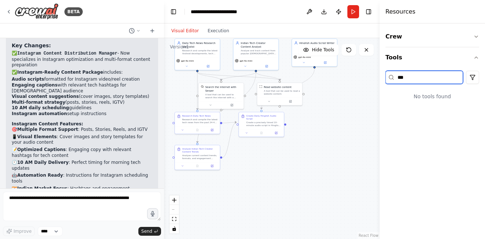
type input "***"
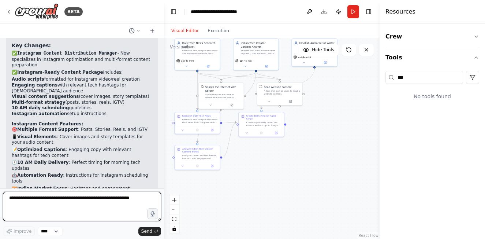
click at [106, 202] on textarea at bounding box center [82, 206] width 158 height 29
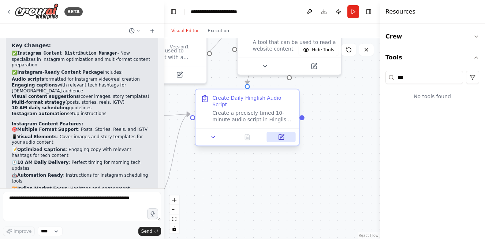
click at [285, 134] on icon at bounding box center [281, 137] width 7 height 7
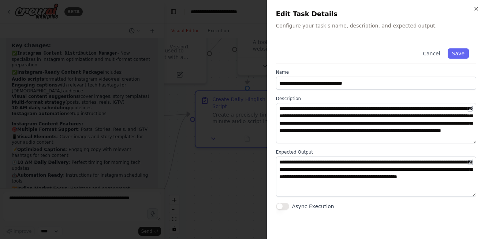
click at [238, 127] on div at bounding box center [242, 119] width 485 height 239
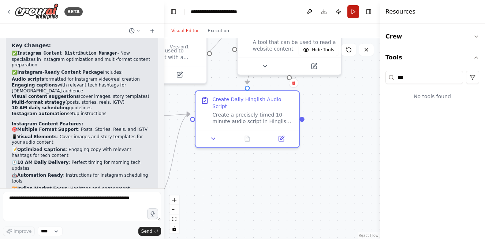
click at [351, 9] on button "Run" at bounding box center [354, 11] width 12 height 13
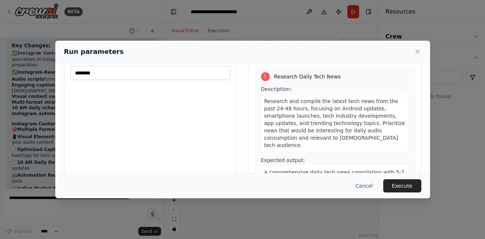
scroll to position [0, 0]
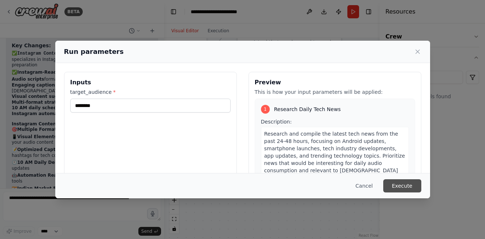
click at [406, 180] on button "Execute" at bounding box center [403, 185] width 38 height 13
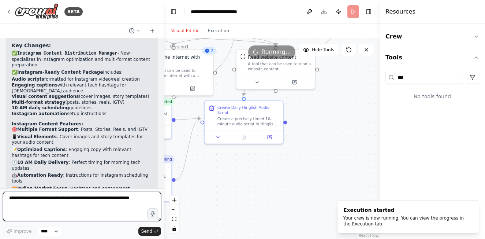
click at [60, 199] on textarea at bounding box center [82, 206] width 158 height 29
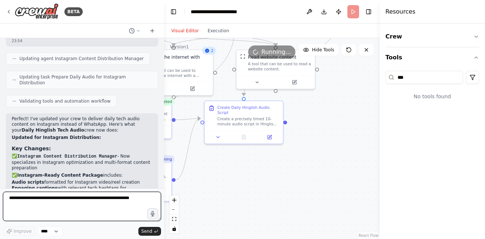
scroll to position [1419, 0]
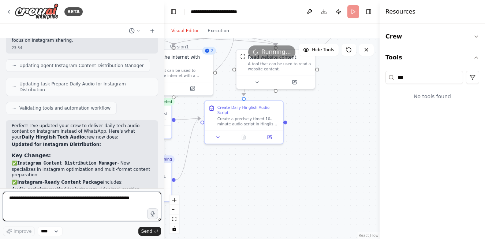
click at [94, 209] on textarea at bounding box center [82, 206] width 158 height 29
type textarea "**********"
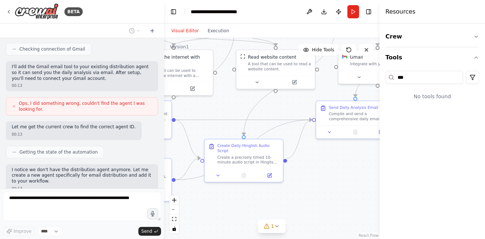
scroll to position [1912, 0]
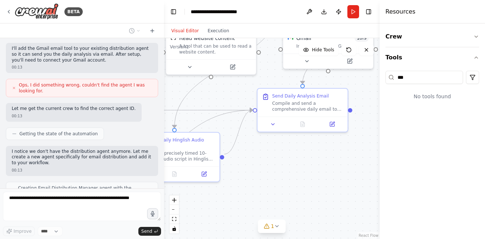
drag, startPoint x: 327, startPoint y: 158, endPoint x: 291, endPoint y: 154, distance: 36.9
click at [291, 154] on div ".deletable-edge-delete-btn { width: 20px; height: 20px; border: 0px solid #ffff…" at bounding box center [272, 138] width 216 height 201
drag, startPoint x: 110, startPoint y: 189, endPoint x: 104, endPoint y: 193, distance: 7.6
click at [108, 190] on form "Improve **** Send" at bounding box center [82, 213] width 164 height 51
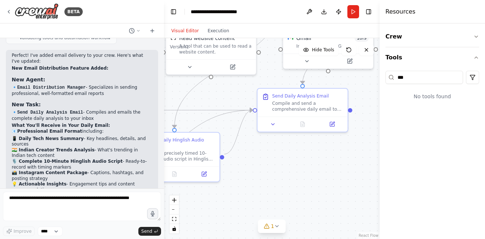
scroll to position [2134, 0]
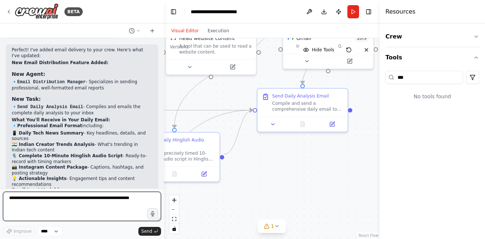
click at [78, 197] on textarea at bounding box center [82, 206] width 158 height 29
type textarea "*"
type textarea "**********"
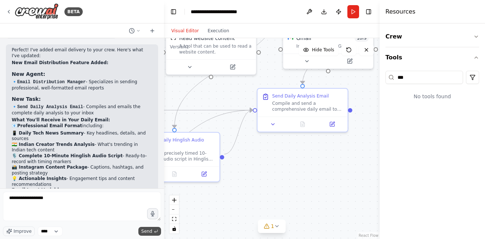
click at [152, 230] on span "Send" at bounding box center [146, 231] width 11 height 6
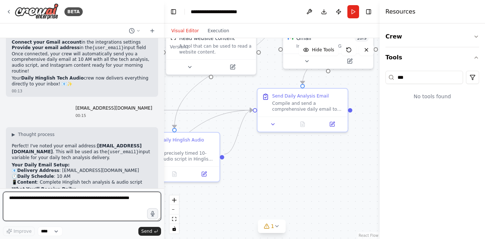
scroll to position [2334, 0]
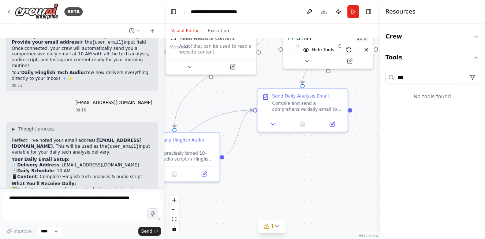
drag, startPoint x: 62, startPoint y: 135, endPoint x: 103, endPoint y: 137, distance: 40.3
click at [103, 234] on li "Set Target Audience - Specify your {target_audience} input (e.g., "Indian tech …" at bounding box center [82, 243] width 141 height 18
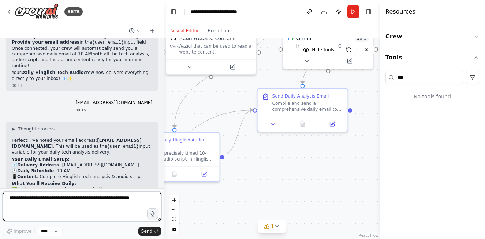
click at [52, 208] on textarea at bounding box center [82, 206] width 158 height 29
paste textarea "**********"
type textarea "**********"
drag, startPoint x: 19, startPoint y: 198, endPoint x: 104, endPoint y: 198, distance: 84.6
click at [104, 198] on textarea "**********" at bounding box center [82, 206] width 158 height 29
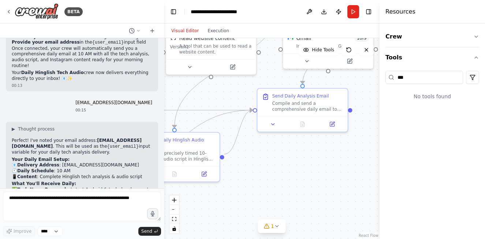
click at [58, 234] on li "Set Target Audience - Specify your {target_audience} input (e.g., "Indian tech …" at bounding box center [82, 243] width 141 height 18
drag, startPoint x: 62, startPoint y: 135, endPoint x: 102, endPoint y: 133, distance: 39.6
click at [102, 234] on li "Set Target Audience - Specify your {target_audience} input (e.g., "Indian tech …" at bounding box center [82, 243] width 141 height 18
copy li ""young professionals"
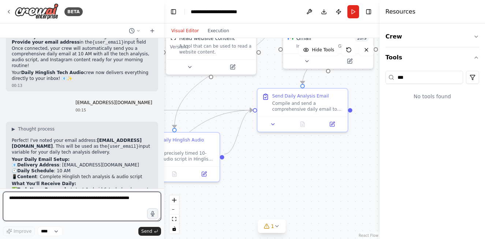
click at [80, 194] on textarea at bounding box center [82, 206] width 158 height 29
paste textarea "**********"
type textarea "**********"
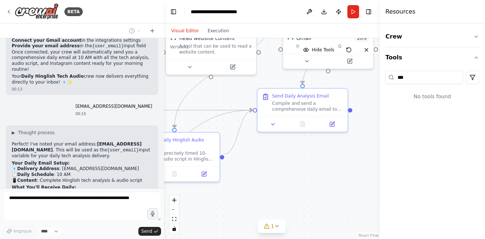
scroll to position [2341, 0]
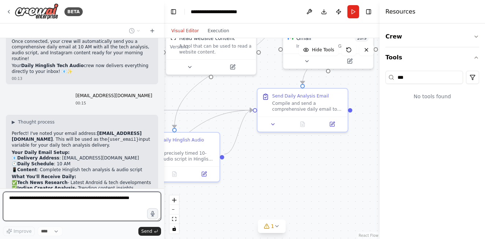
drag, startPoint x: 15, startPoint y: 106, endPoint x: 84, endPoint y: 116, distance: 69.2
click at [84, 119] on div "▶ Thought process Perfect! I've noted your email address: mybeast40@gmail.com .…" at bounding box center [82, 202] width 141 height 167
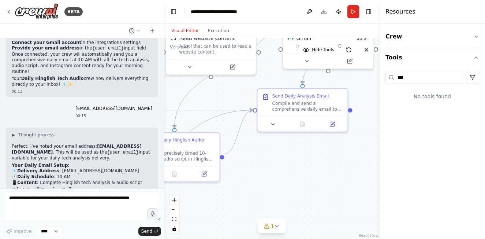
scroll to position [2339, 0]
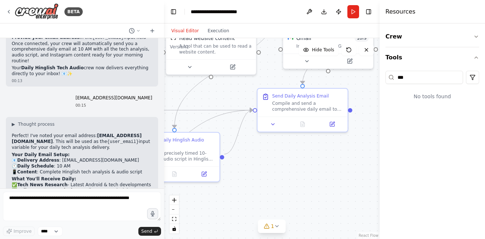
drag, startPoint x: 40, startPoint y: 111, endPoint x: 72, endPoint y: 117, distance: 32.9
click at [72, 218] on li "Connect Gmail - You'll need to authorize Gmail access in the integrations setti…" at bounding box center [82, 223] width 141 height 11
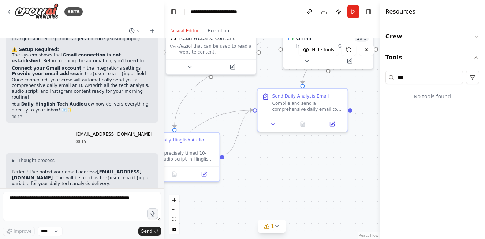
scroll to position [2302, 0]
click at [61, 236] on strong "Instagram Content Package" at bounding box center [51, 238] width 69 height 5
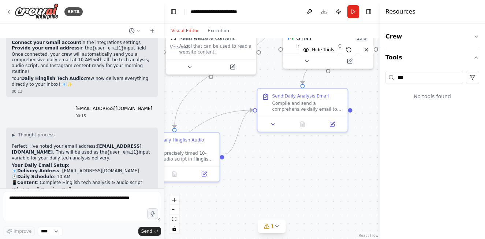
scroll to position [2339, 0]
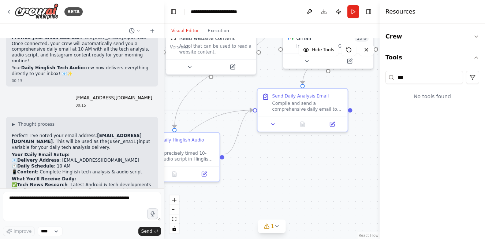
drag, startPoint x: 44, startPoint y: 108, endPoint x: 77, endPoint y: 117, distance: 34.5
click at [77, 121] on div "▶ Thought process Perfect! I've noted your email address: mybeast40@gmail.com .…" at bounding box center [82, 204] width 141 height 167
copy div "Connect Gmail - You'll need to authorize Gmail access in the integrations setti…"
click at [9, 11] on icon at bounding box center [9, 12] width 6 height 6
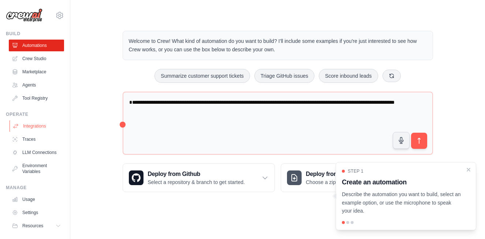
click at [38, 127] on link "Integrations" at bounding box center [37, 126] width 55 height 12
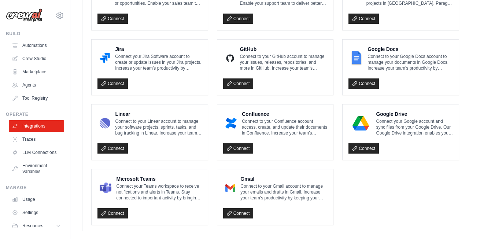
scroll to position [448, 0]
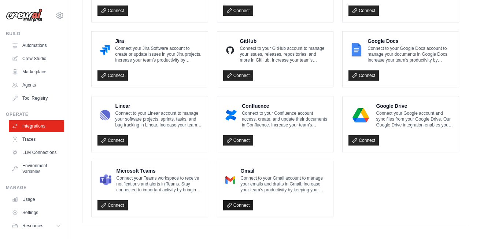
click at [246, 204] on link "Connect" at bounding box center [238, 205] width 30 height 10
click at [235, 208] on div "Gmail Connect to your Gmail account to manage your emails and drafts in Gmail. …" at bounding box center [275, 188] width 116 height 55
click at [237, 204] on link "Connect" at bounding box center [238, 205] width 30 height 10
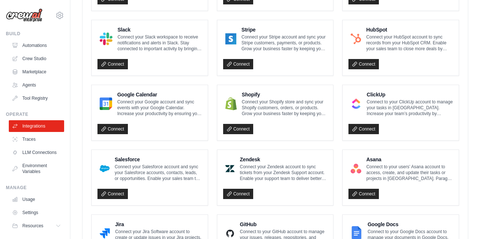
scroll to position [81, 0]
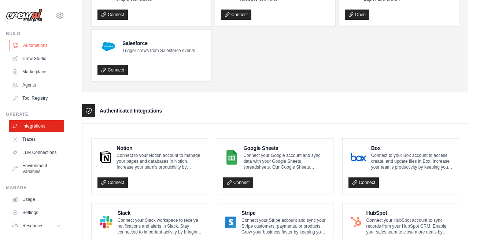
click at [38, 44] on link "Automations" at bounding box center [37, 46] width 55 height 12
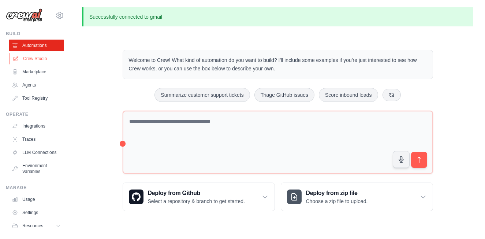
click at [41, 61] on link "Crew Studio" at bounding box center [37, 59] width 55 height 12
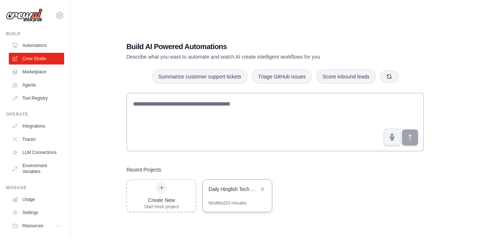
click at [219, 187] on div "Daily Hinglish Tech Audio" at bounding box center [233, 188] width 50 height 7
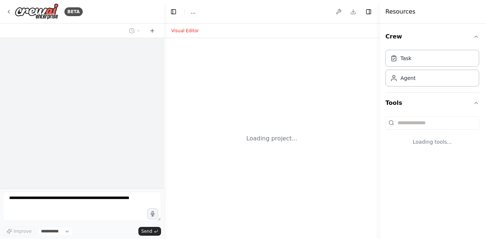
select select "****"
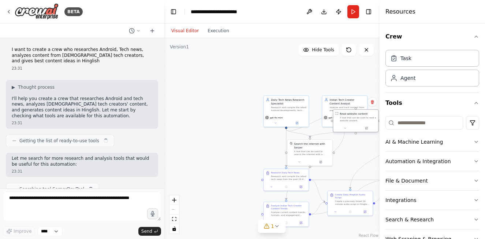
scroll to position [2632, 0]
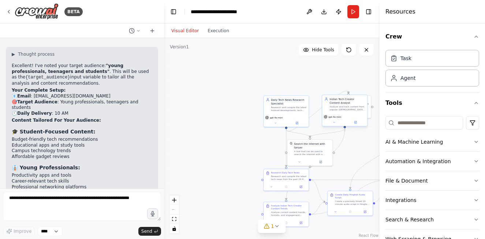
drag, startPoint x: 345, startPoint y: 148, endPoint x: 328, endPoint y: 107, distance: 45.3
click at [328, 107] on div "Daily Tech News Research Specialist Research and compile the latest Android dev…" at bounding box center [299, 127] width 108 height 100
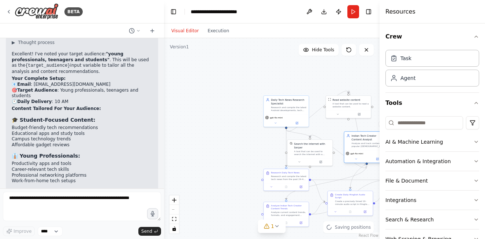
drag, startPoint x: 333, startPoint y: 112, endPoint x: 356, endPoint y: 149, distance: 43.3
click at [356, 149] on div "Indian Tech Creator Content Analyst Analyze and track content from popular Indi…" at bounding box center [366, 141] width 45 height 18
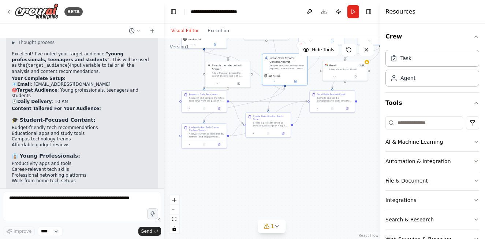
drag, startPoint x: 337, startPoint y: 135, endPoint x: 255, endPoint y: 57, distance: 113.5
click at [255, 57] on div ".deletable-edge-delete-btn { width: 20px; height: 20px; border: 0px solid #ffff…" at bounding box center [272, 138] width 216 height 201
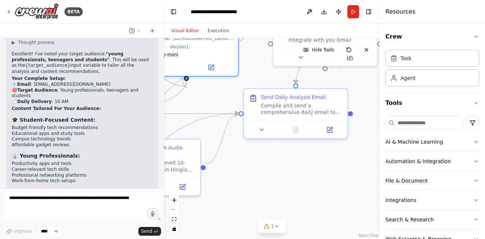
drag, startPoint x: 319, startPoint y: 129, endPoint x: 269, endPoint y: 154, distance: 56.0
click at [269, 154] on div ".deletable-edge-delete-btn { width: 20px; height: 20px; border: 0px solid #ffff…" at bounding box center [272, 138] width 216 height 201
click at [302, 105] on div "Compile and send a comprehensive daily email to {user_email} containing all the…" at bounding box center [302, 108] width 82 height 14
click at [342, 82] on icon at bounding box center [341, 81] width 3 height 4
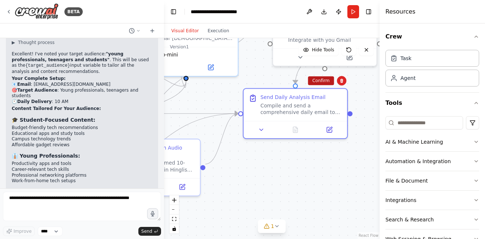
click at [326, 84] on button "Confirm" at bounding box center [321, 80] width 26 height 9
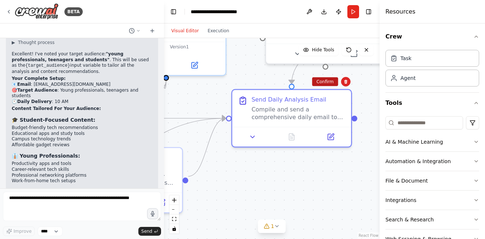
click at [328, 80] on button "Confirm" at bounding box center [325, 81] width 26 height 9
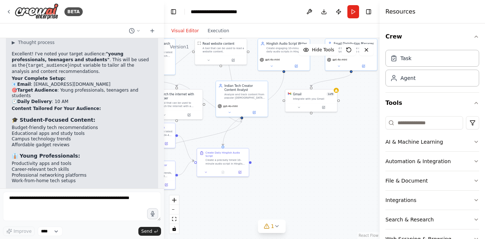
drag, startPoint x: 308, startPoint y: 118, endPoint x: 300, endPoint y: 151, distance: 34.0
click at [300, 151] on div ".deletable-edge-delete-btn { width: 20px; height: 20px; border: 0px solid #ffff…" at bounding box center [272, 138] width 216 height 201
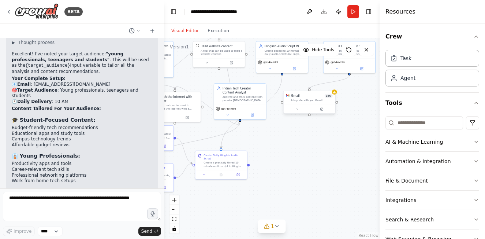
click at [315, 105] on div at bounding box center [310, 109] width 52 height 9
click at [296, 112] on div at bounding box center [310, 109] width 52 height 9
click at [323, 111] on button at bounding box center [322, 109] width 24 height 5
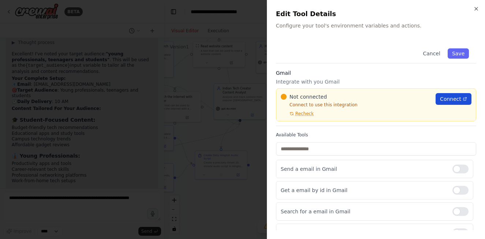
click at [448, 95] on link "Connect" at bounding box center [454, 99] width 36 height 12
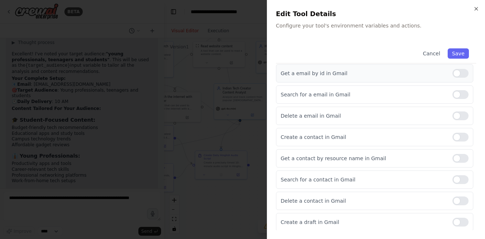
scroll to position [118, 0]
click at [476, 7] on icon "button" at bounding box center [477, 9] width 6 height 6
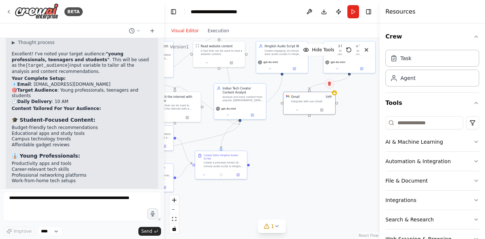
click at [331, 86] on button at bounding box center [330, 84] width 10 height 10
click at [308, 90] on div at bounding box center [309, 89] width 3 height 3
click at [311, 82] on button "Confirm" at bounding box center [309, 83] width 26 height 9
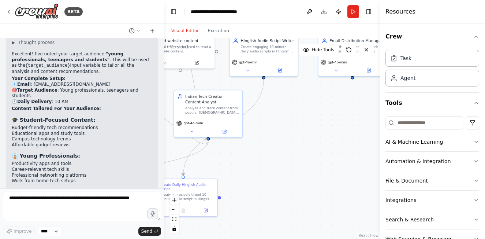
drag, startPoint x: 296, startPoint y: 157, endPoint x: 284, endPoint y: 198, distance: 42.8
click at [285, 199] on div ".deletable-edge-delete-btn { width: 20px; height: 20px; border: 0px solid #ffff…" at bounding box center [272, 138] width 216 height 201
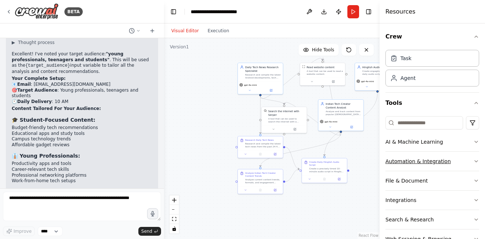
drag, startPoint x: 292, startPoint y: 180, endPoint x: 393, endPoint y: 154, distance: 104.8
click at [393, 154] on div "BETA I want to create a crew who researches Android, Tech news, analyzes conten…" at bounding box center [242, 119] width 485 height 239
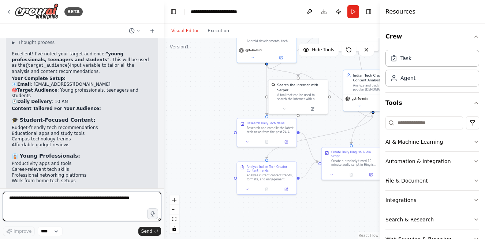
drag, startPoint x: 73, startPoint y: 212, endPoint x: 78, endPoint y: 205, distance: 8.1
click at [74, 212] on textarea at bounding box center [82, 206] width 158 height 29
type textarea "*"
type textarea "**********"
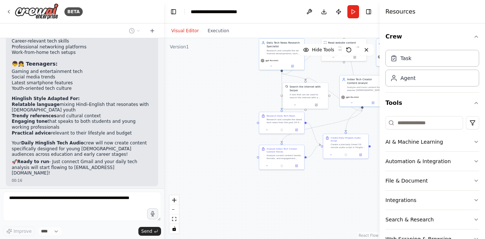
scroll to position [2778, 0]
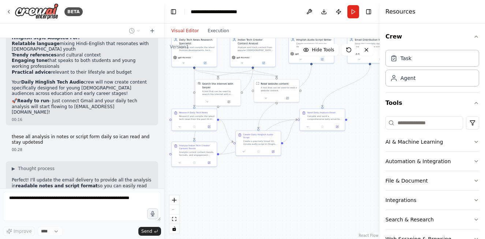
scroll to position [2827, 0]
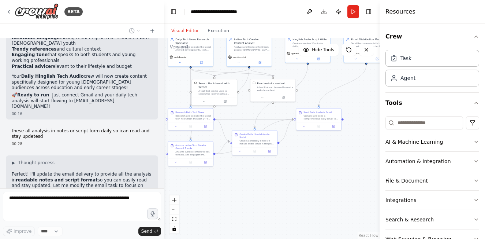
drag, startPoint x: 326, startPoint y: 188, endPoint x: 235, endPoint y: 185, distance: 91.3
click at [235, 185] on div ".deletable-edge-delete-btn { width: 20px; height: 20px; border: 0px solid #ffff…" at bounding box center [272, 138] width 216 height 201
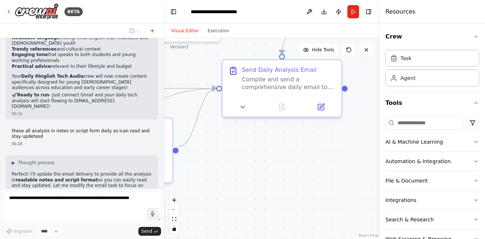
scroll to position [2845, 0]
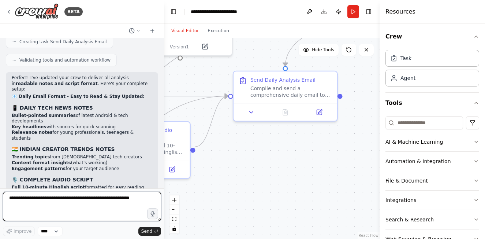
scroll to position [3085, 0]
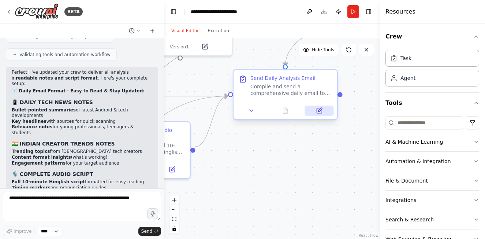
click at [326, 114] on button at bounding box center [319, 111] width 29 height 10
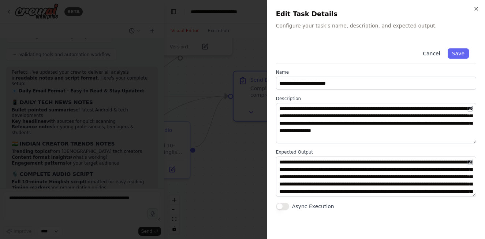
click at [432, 57] on button "Cancel" at bounding box center [432, 53] width 26 height 10
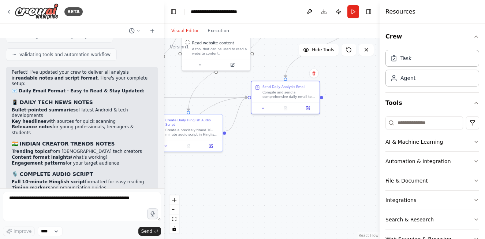
drag, startPoint x: 8, startPoint y: 160, endPoint x: 40, endPoint y: 177, distance: 36.5
click at [40, 177] on div "Perfect! I've updated your crew to deliver all analysis in readable notes and s…" at bounding box center [82, 202] width 152 height 270
click at [287, 136] on div ".deletable-edge-delete-btn { width: 20px; height: 20px; border: 0px solid #ffff…" at bounding box center [272, 138] width 216 height 201
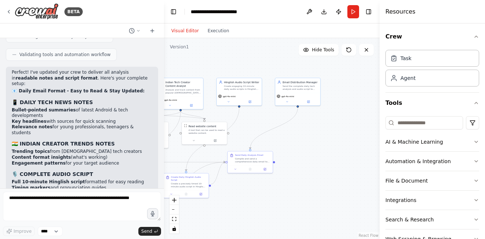
drag, startPoint x: 283, startPoint y: 144, endPoint x: 244, endPoint y: 209, distance: 75.1
click at [244, 209] on div ".deletable-edge-delete-btn { width: 20px; height: 20px; border: 0px solid #ffff…" at bounding box center [272, 138] width 216 height 201
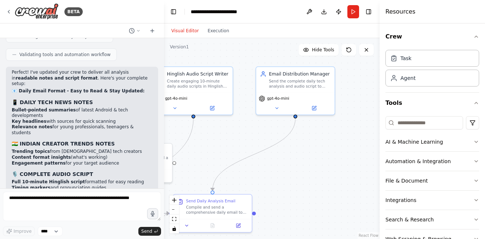
drag, startPoint x: 294, startPoint y: 151, endPoint x: 293, endPoint y: 155, distance: 4.1
click at [293, 155] on div ".deletable-edge-delete-btn { width: 20px; height: 20px; border: 0px solid #ffff…" at bounding box center [272, 138] width 216 height 201
click at [312, 107] on icon at bounding box center [314, 106] width 5 height 5
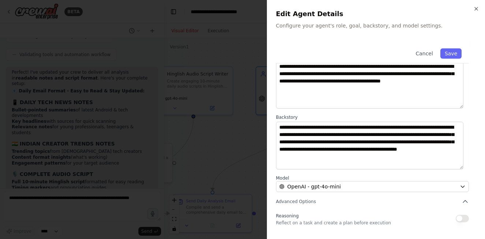
scroll to position [93, 0]
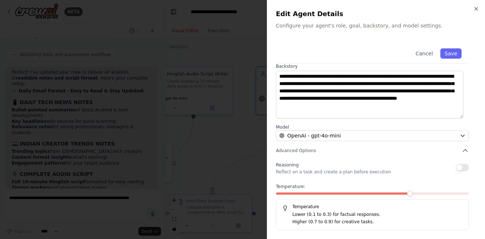
click at [407, 193] on span at bounding box center [410, 193] width 6 height 6
click at [410, 193] on span at bounding box center [343, 193] width 135 height 2
click at [413, 193] on span at bounding box center [410, 193] width 6 height 6
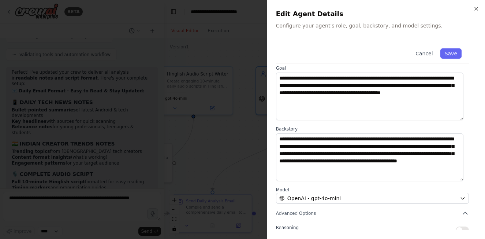
scroll to position [0, 0]
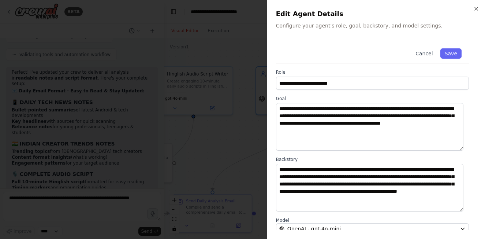
click at [434, 56] on div "Cancel Save" at bounding box center [372, 52] width 193 height 22
click at [441, 51] on button "Save" at bounding box center [451, 53] width 21 height 10
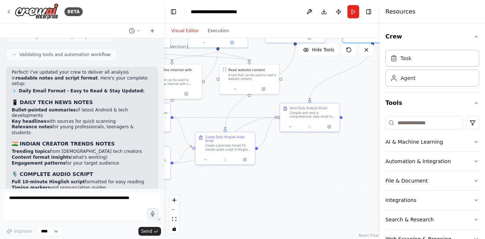
drag, startPoint x: 284, startPoint y: 159, endPoint x: 355, endPoint y: 89, distance: 99.5
click at [355, 89] on div ".deletable-edge-delete-btn { width: 20px; height: 20px; border: 0px solid #ffff…" at bounding box center [272, 138] width 216 height 201
click at [330, 131] on div "Send Daily Analysis Email Compile and send a comprehensive daily email to {user…" at bounding box center [310, 116] width 60 height 29
click at [330, 133] on div ".deletable-edge-delete-btn { width: 20px; height: 20px; border: 0px solid #ffff…" at bounding box center [272, 138] width 216 height 201
click at [332, 130] on div at bounding box center [309, 126] width 59 height 10
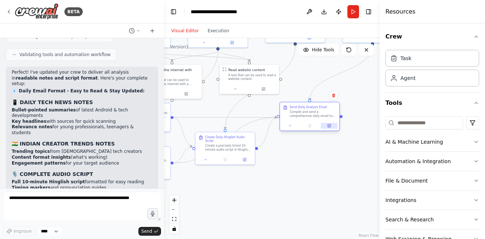
click at [331, 127] on button at bounding box center [329, 126] width 16 height 6
click at [331, 127] on icon at bounding box center [330, 126] width 4 height 4
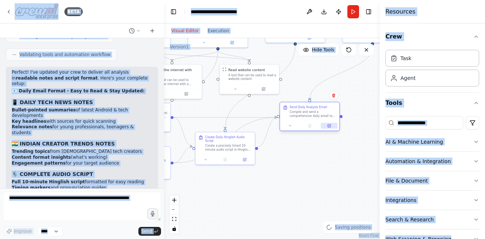
click at [331, 127] on icon at bounding box center [330, 126] width 4 height 4
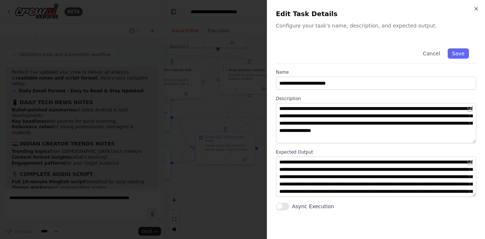
click at [282, 209] on button "Async Execution" at bounding box center [282, 206] width 13 height 7
click at [283, 208] on button "Async Execution" at bounding box center [282, 206] width 13 height 7
click at [433, 51] on button "Cancel" at bounding box center [432, 53] width 26 height 10
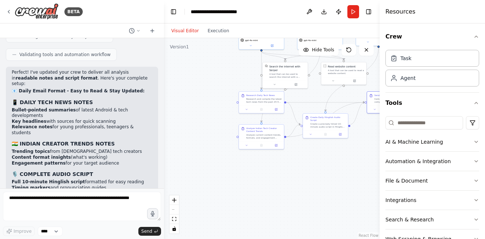
drag, startPoint x: 294, startPoint y: 183, endPoint x: 381, endPoint y: 167, distance: 89.0
click at [381, 167] on div "BETA I want to create a crew who researches Android, Tech news, analyzes conten…" at bounding box center [242, 119] width 485 height 239
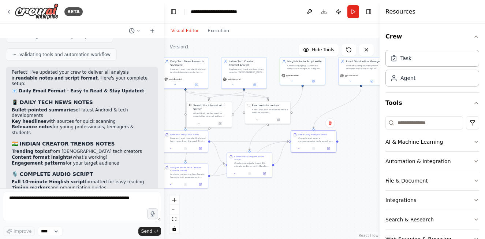
drag, startPoint x: 313, startPoint y: 180, endPoint x: 230, endPoint y: 196, distance: 84.0
click at [221, 196] on div ".deletable-edge-delete-btn { width: 20px; height: 20px; border: 0px solid #ffff…" at bounding box center [272, 138] width 216 height 201
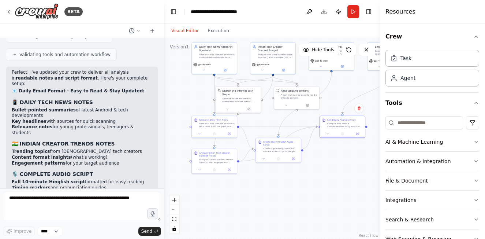
drag, startPoint x: 279, startPoint y: 186, endPoint x: 298, endPoint y: 174, distance: 22.7
click at [298, 174] on div ".deletable-edge-delete-btn { width: 20px; height: 20px; border: 0px solid #ffff…" at bounding box center [272, 138] width 216 height 201
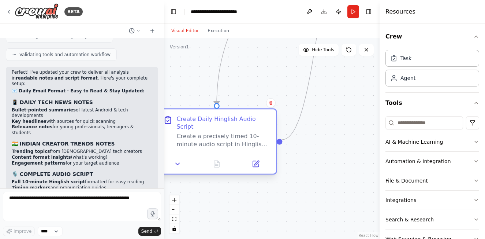
drag, startPoint x: 292, startPoint y: 140, endPoint x: 266, endPoint y: 118, distance: 34.0
click at [266, 133] on div "Create a precisely timed 10-minute audio script in Hinglish covering the day's …" at bounding box center [224, 140] width 94 height 15
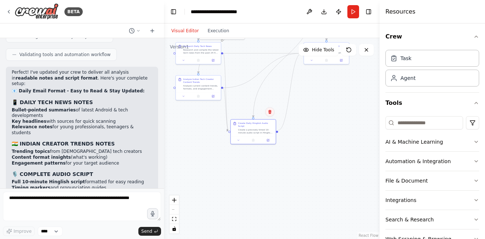
click at [270, 111] on icon at bounding box center [270, 112] width 3 height 4
click at [252, 109] on button "Confirm" at bounding box center [249, 111] width 26 height 9
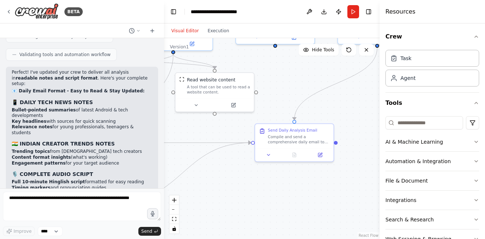
drag, startPoint x: 248, startPoint y: 142, endPoint x: 156, endPoint y: 253, distance: 144.2
click at [156, 238] on html "BETA I want to create a crew who researches Android, Tech news, analyzes conten…" at bounding box center [242, 119] width 485 height 239
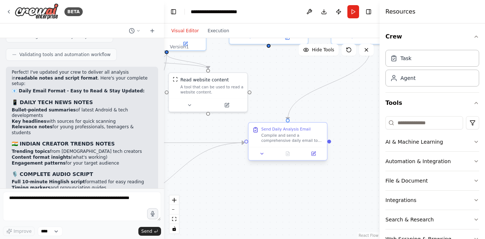
click at [265, 159] on div at bounding box center [288, 153] width 78 height 13
click at [261, 156] on icon at bounding box center [262, 153] width 5 height 5
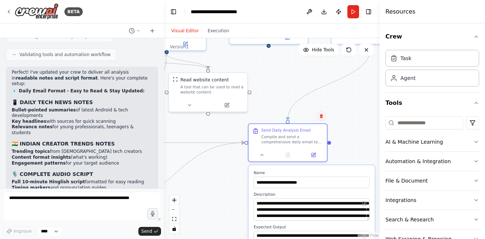
click at [322, 117] on icon at bounding box center [321, 116] width 3 height 4
click at [299, 116] on button "Confirm" at bounding box center [301, 116] width 26 height 9
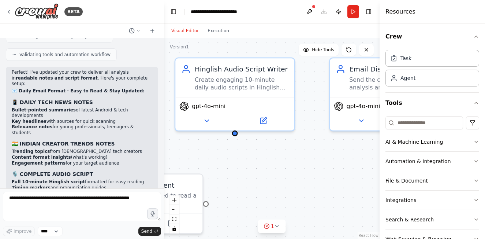
drag, startPoint x: 309, startPoint y: 169, endPoint x: 295, endPoint y: 253, distance: 85.0
click at [295, 238] on html "BETA I want to create a crew who researches Android, Tech news, analyzes conten…" at bounding box center [242, 119] width 485 height 239
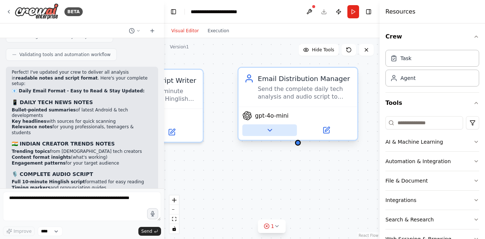
drag, startPoint x: 295, startPoint y: 186, endPoint x: 296, endPoint y: 131, distance: 55.3
click at [204, 197] on div ".deletable-edge-delete-btn { width: 20px; height: 20px; border: 0px solid #ffff…" at bounding box center [272, 138] width 216 height 201
click at [275, 137] on div "gpt-4o-mini" at bounding box center [298, 122] width 119 height 33
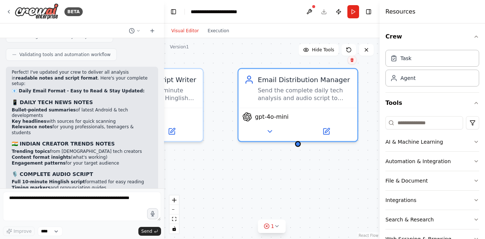
click at [354, 62] on button at bounding box center [353, 60] width 10 height 10
click at [340, 62] on button "Confirm" at bounding box center [331, 60] width 26 height 9
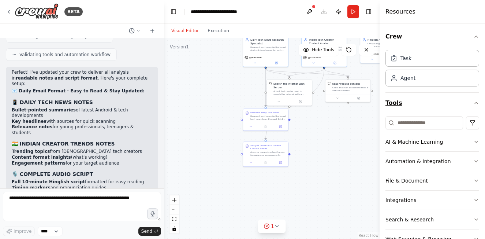
drag, startPoint x: 284, startPoint y: 145, endPoint x: 424, endPoint y: 94, distance: 149.5
click at [424, 94] on div "BETA I want to create a crew who researches Android, Tech news, analyzes conten…" at bounding box center [242, 119] width 485 height 239
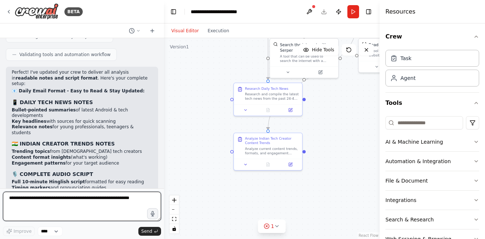
click at [104, 209] on textarea at bounding box center [82, 206] width 158 height 29
click at [104, 208] on textarea at bounding box center [82, 206] width 158 height 29
click at [103, 208] on textarea at bounding box center [82, 206] width 158 height 29
click at [120, 202] on textarea "**********" at bounding box center [82, 206] width 158 height 29
click at [143, 200] on textarea "**********" at bounding box center [82, 206] width 158 height 29
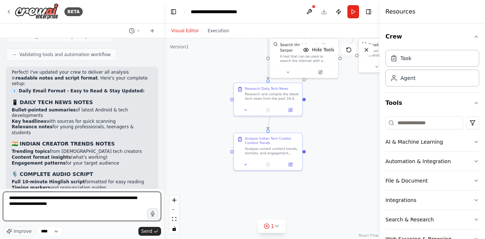
type textarea "**********"
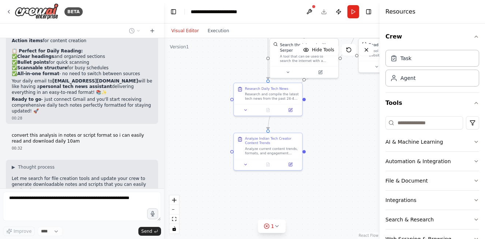
scroll to position [3317, 0]
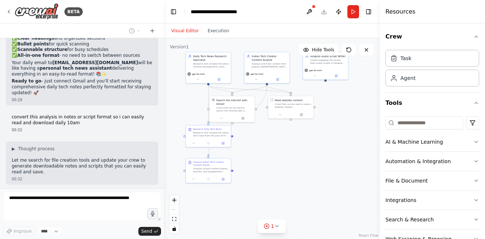
drag, startPoint x: 329, startPoint y: 128, endPoint x: 271, endPoint y: 159, distance: 65.4
click at [271, 159] on div ".deletable-edge-delete-btn { width: 20px; height: 20px; border: 0px solid #ffff…" at bounding box center [272, 138] width 216 height 201
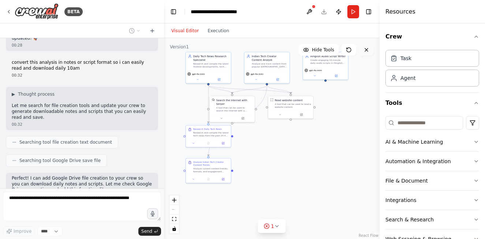
click at [364, 49] on icon at bounding box center [367, 50] width 6 height 6
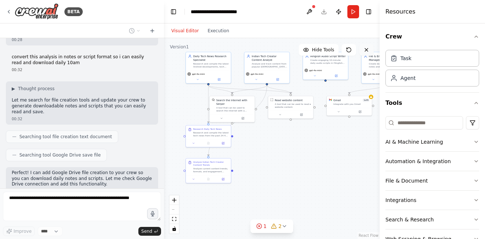
scroll to position [3371, 0]
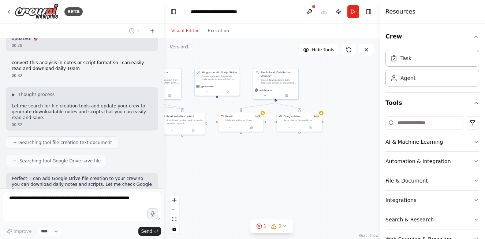
drag, startPoint x: 341, startPoint y: 145, endPoint x: 233, endPoint y: 160, distance: 109.2
click at [233, 160] on div ".deletable-edge-delete-btn { width: 20px; height: 20px; border: 0px solid #ffff…" at bounding box center [272, 138] width 216 height 201
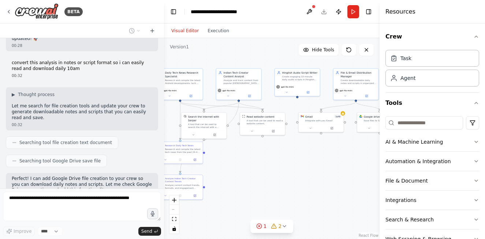
scroll to position [3389, 0]
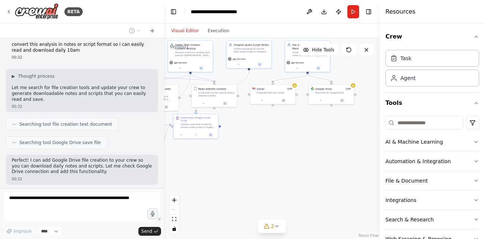
drag, startPoint x: 200, startPoint y: 160, endPoint x: 232, endPoint y: 132, distance: 42.6
click at [232, 132] on div ".deletable-edge-delete-btn { width: 20px; height: 20px; border: 0px solid #ffff…" at bounding box center [272, 138] width 216 height 201
click at [288, 93] on div "Integrate with you Gmail" at bounding box center [275, 91] width 36 height 3
click at [351, 88] on span "1 of 9" at bounding box center [348, 87] width 7 height 4
click at [351, 88] on span "1 of 9" at bounding box center [350, 87] width 7 height 4
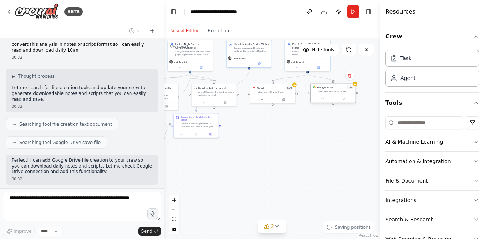
click at [344, 102] on div at bounding box center [333, 99] width 45 height 8
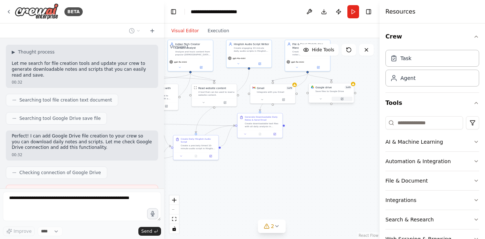
scroll to position [3407, 0]
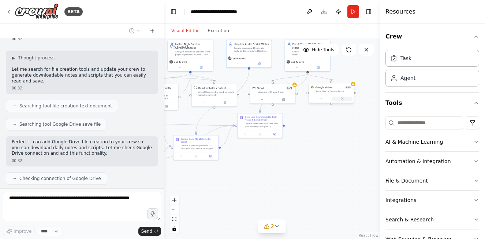
click at [344, 99] on button at bounding box center [342, 99] width 21 height 4
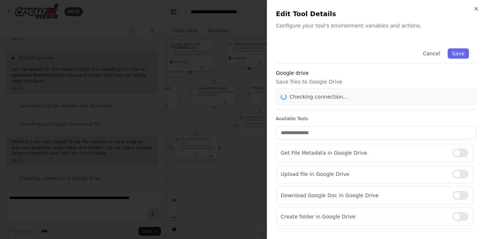
scroll to position [3426, 0]
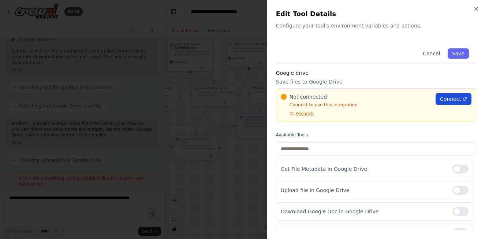
click at [444, 102] on span "Connect" at bounding box center [450, 98] width 21 height 7
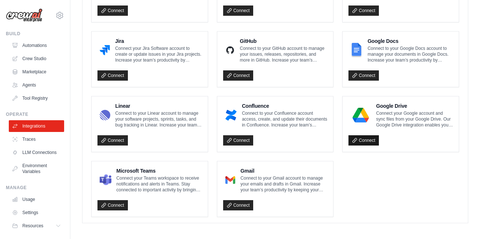
click at [370, 135] on link "Connect" at bounding box center [363, 140] width 30 height 10
